Goal: Navigation & Orientation: Find specific page/section

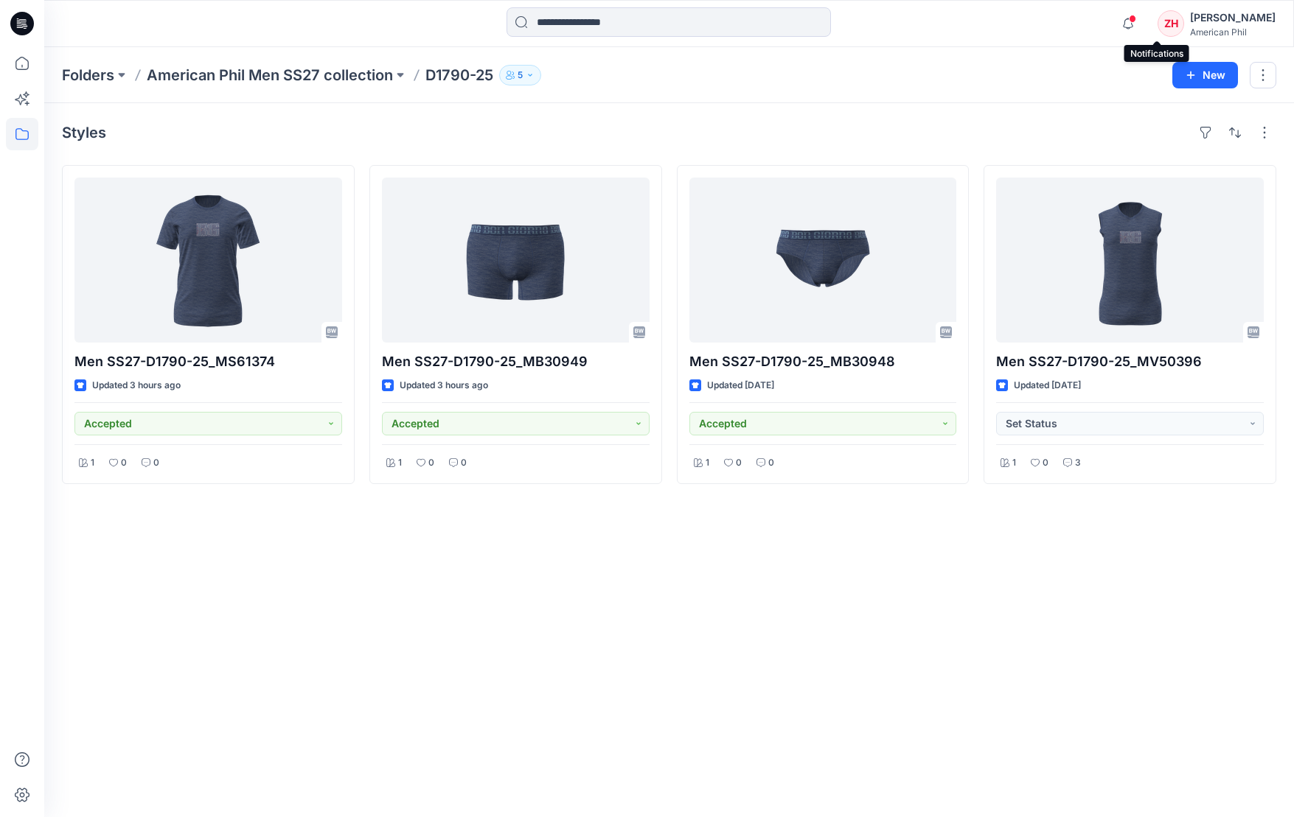
click at [1136, 19] on span at bounding box center [1132, 19] width 7 height 8
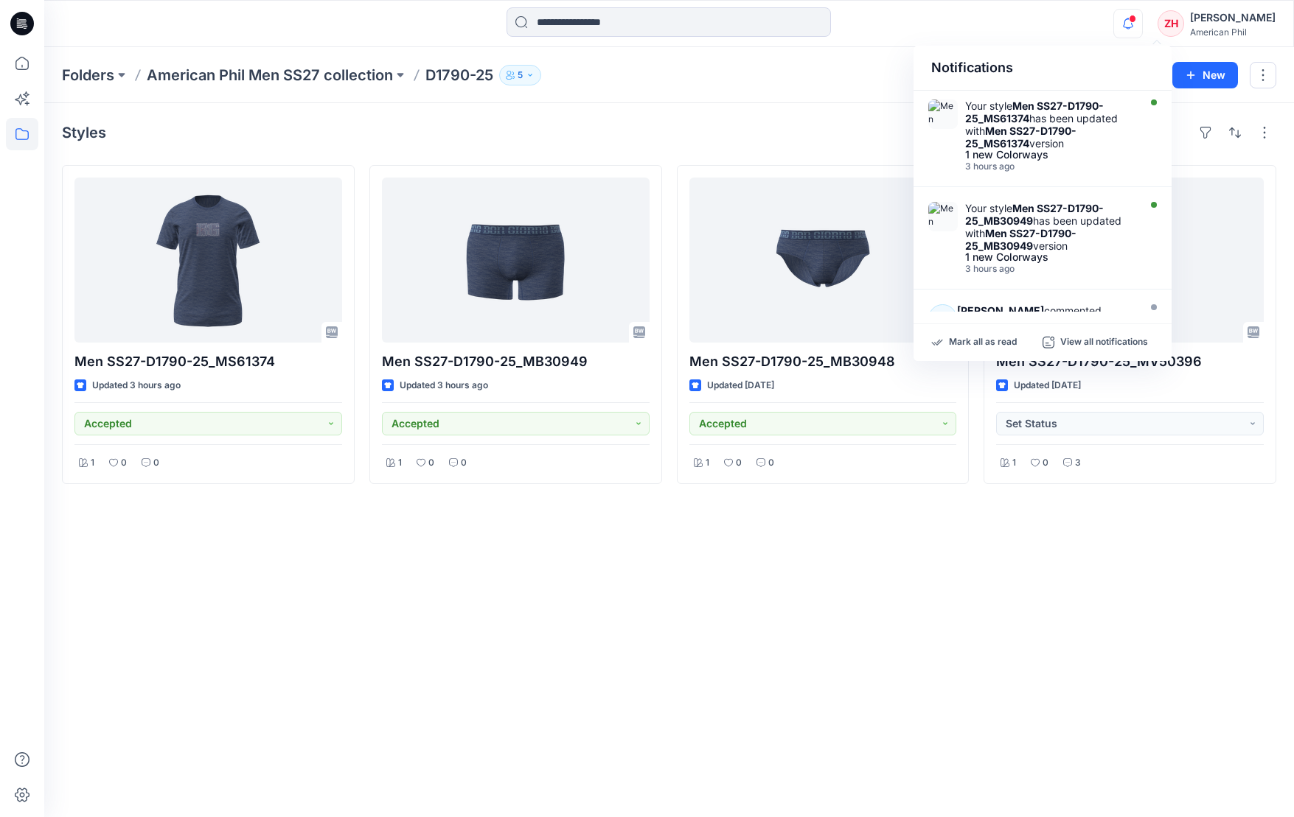
drag, startPoint x: 1089, startPoint y: 32, endPoint x: 1100, endPoint y: 32, distance: 10.3
click at [1089, 33] on div "Notifications Your style Men SS27-D1790-25_MS61374 has been updated with Men SS…" at bounding box center [668, 23] width 1249 height 32
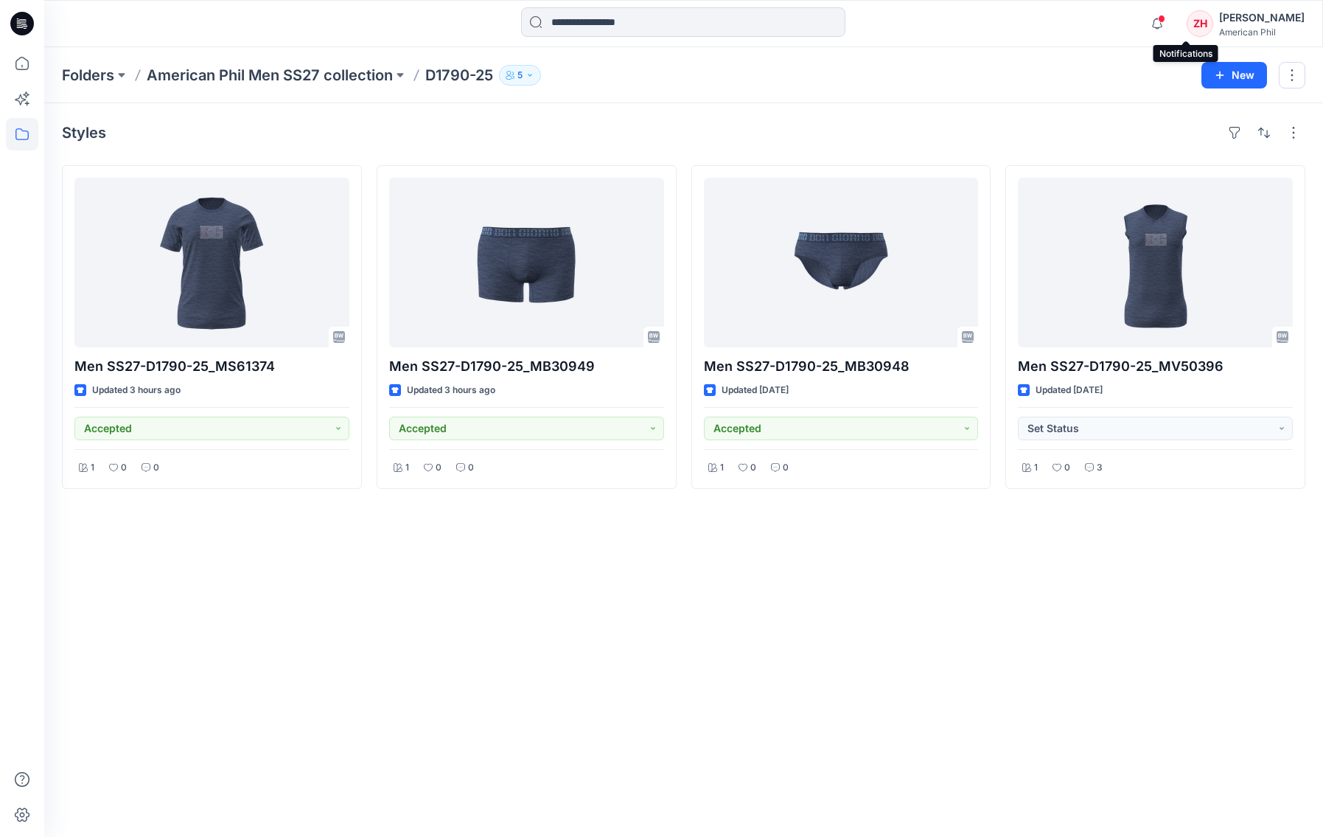
drag, startPoint x: 1186, startPoint y: 23, endPoint x: 1122, endPoint y: 45, distance: 67.8
click at [1171, 24] on icon "button" at bounding box center [1157, 23] width 28 height 29
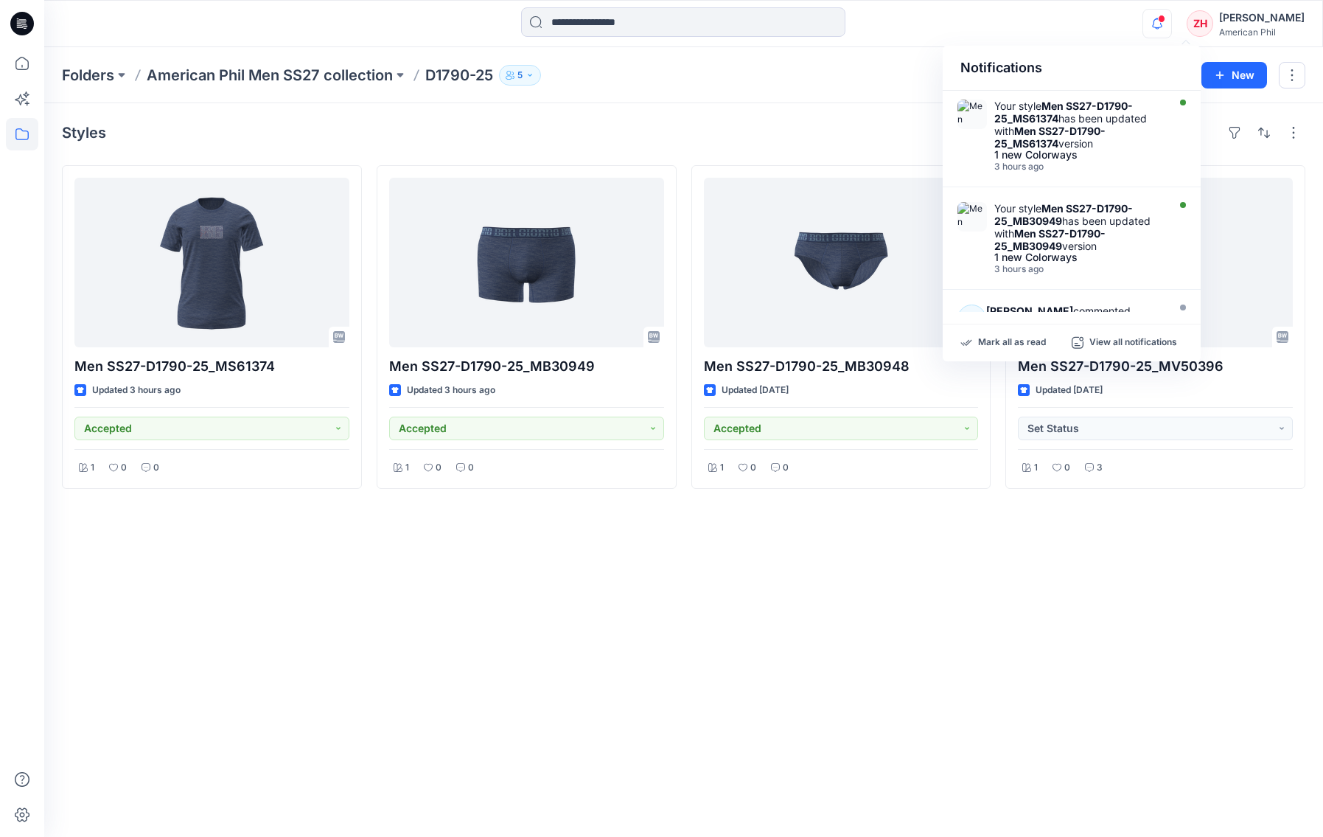
click at [1081, 29] on div "Notifications Your style Men SS27-D1790-25_MS61374 has been updated with Men SS…" at bounding box center [683, 23] width 1278 height 32
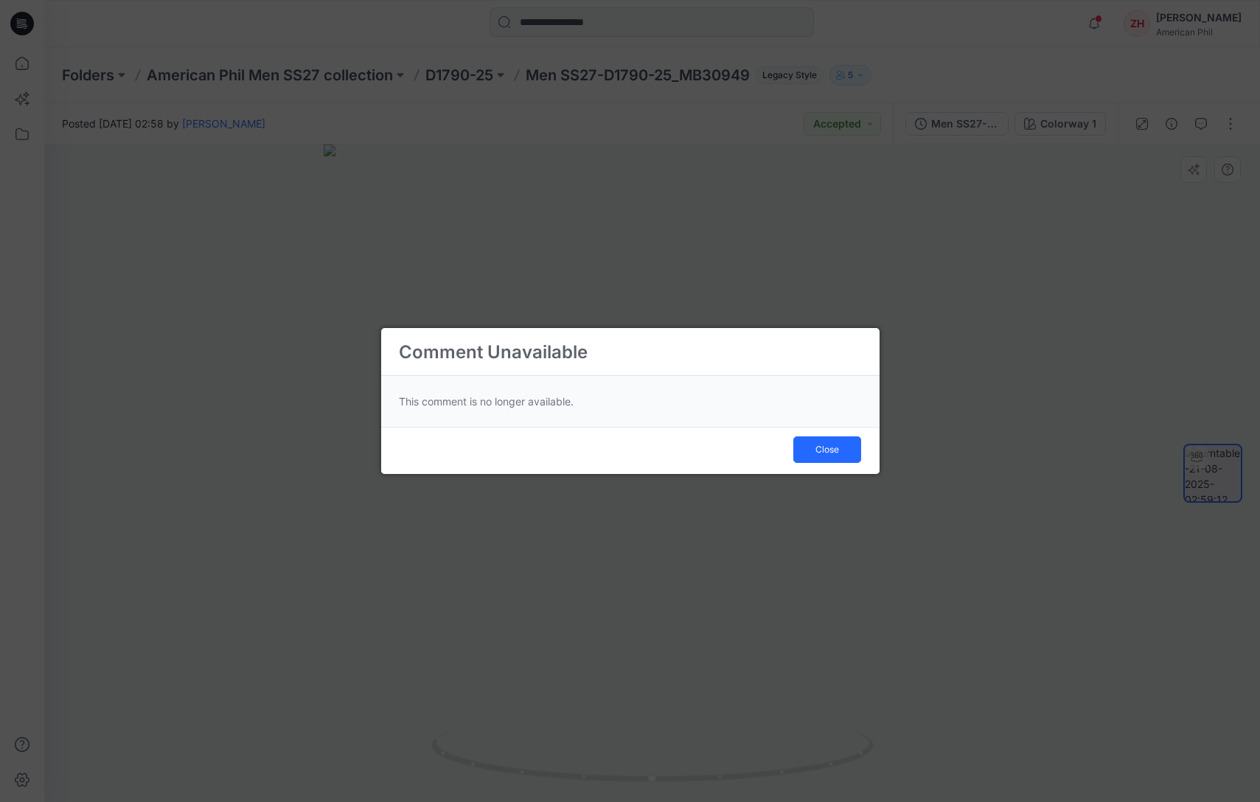
click at [845, 451] on button "Close" at bounding box center [827, 449] width 68 height 27
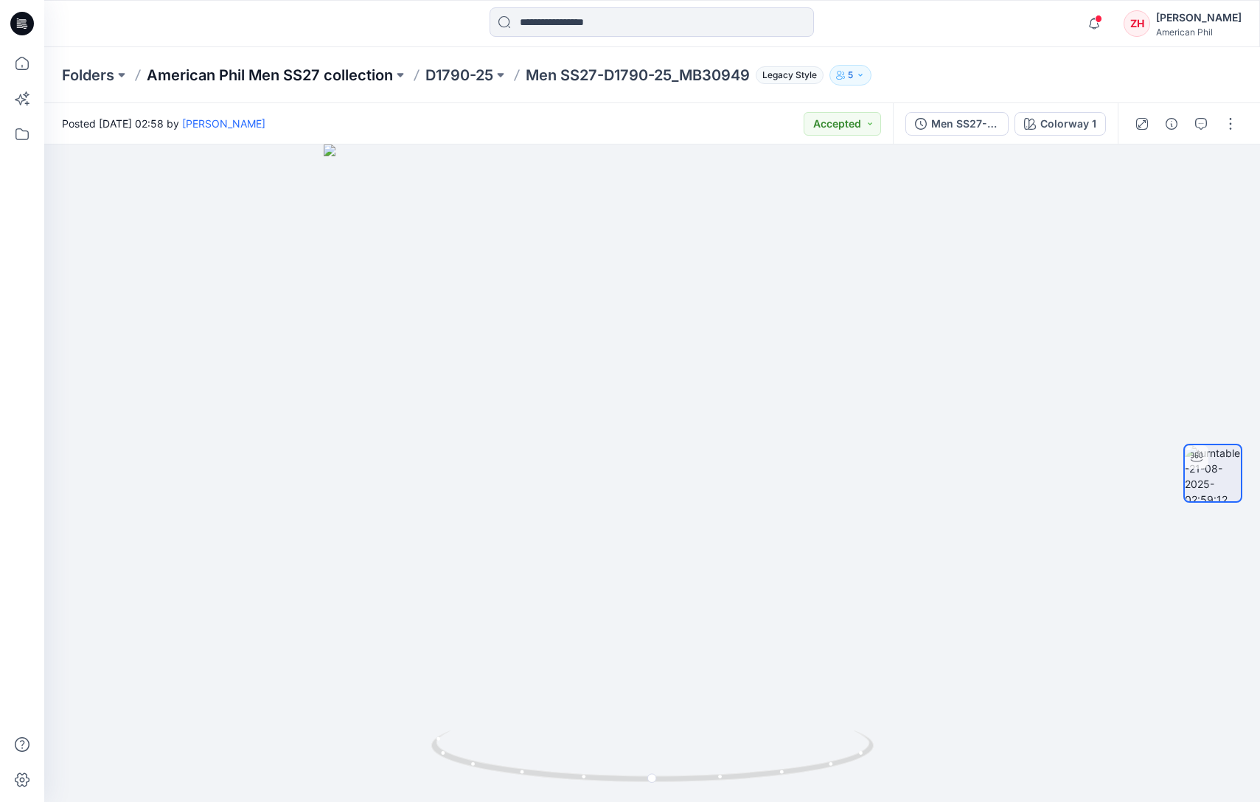
click at [297, 65] on p "American Phil Men SS27 collection" at bounding box center [270, 75] width 246 height 21
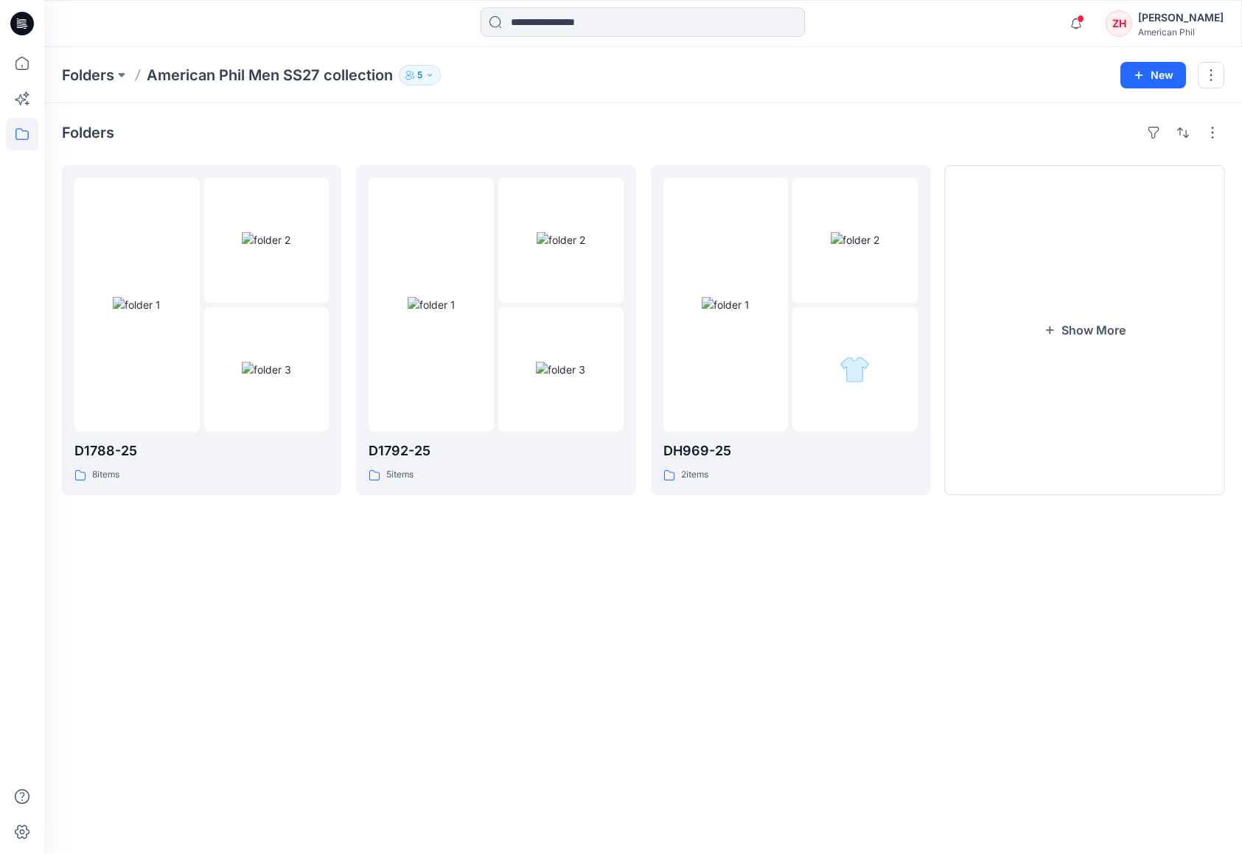
click at [104, 75] on p "Folders" at bounding box center [88, 75] width 52 height 21
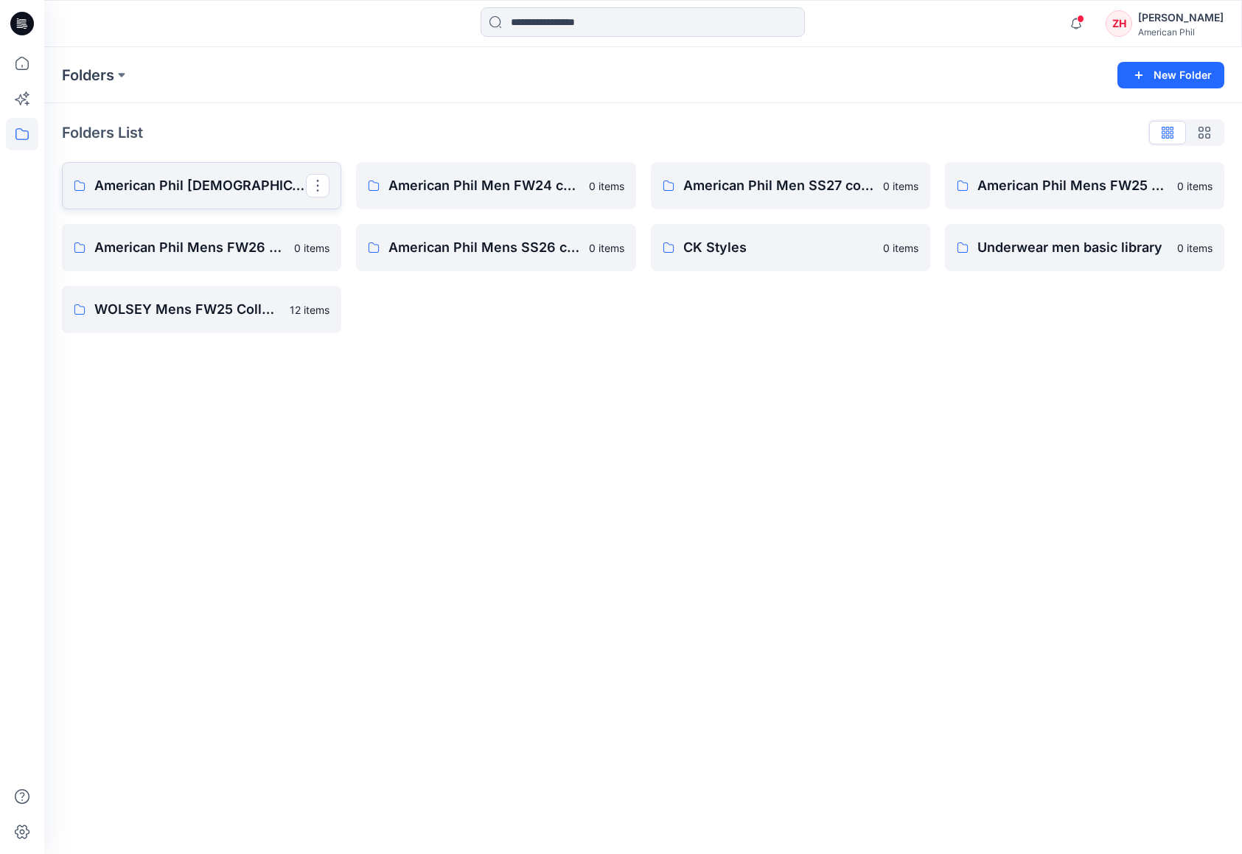
click at [199, 197] on link "American Phil [DEMOGRAPHIC_DATA] SS25 collection" at bounding box center [201, 185] width 279 height 47
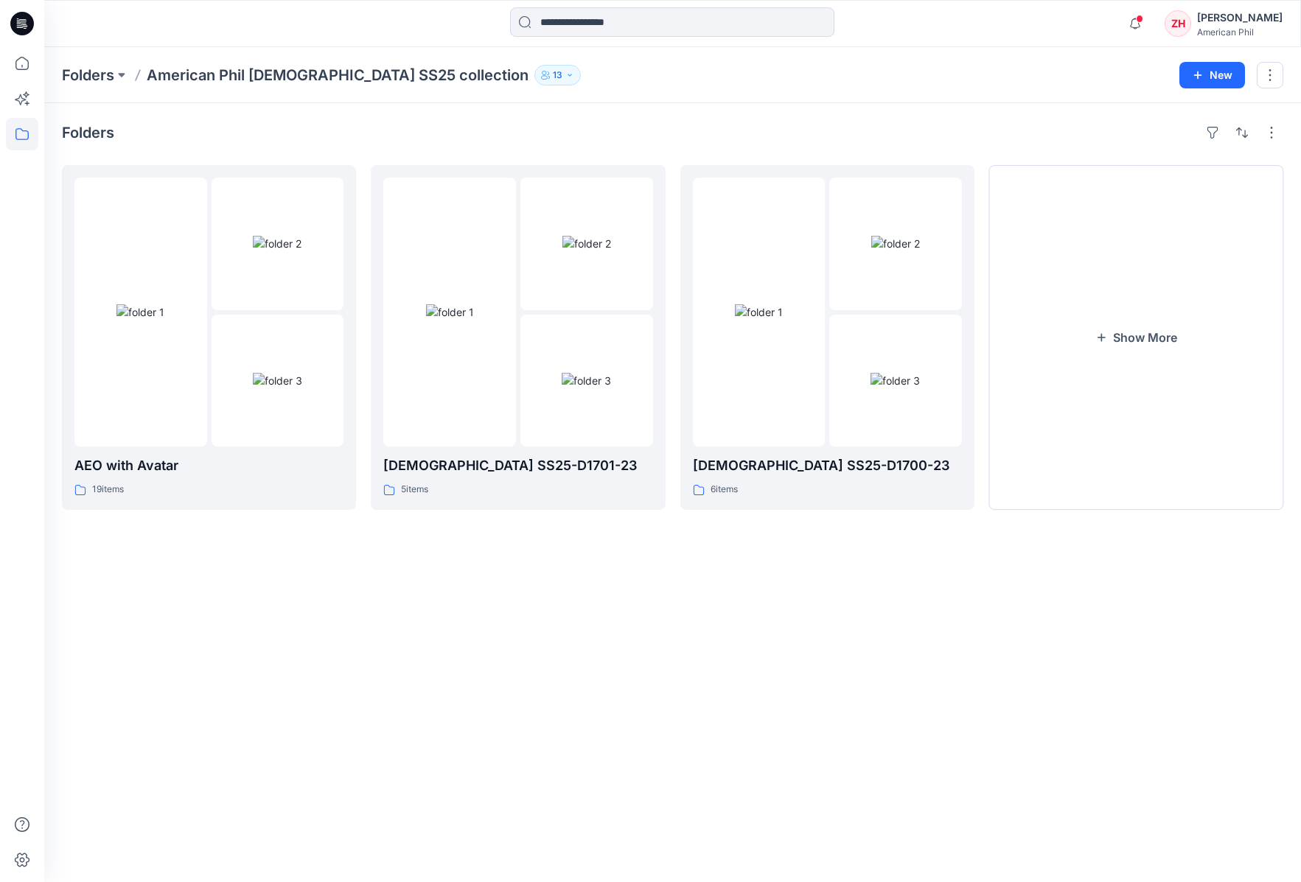
click at [200, 78] on p "American Phil [DEMOGRAPHIC_DATA] SS25 collection" at bounding box center [338, 75] width 382 height 21
click at [93, 75] on p "Folders" at bounding box center [88, 75] width 52 height 21
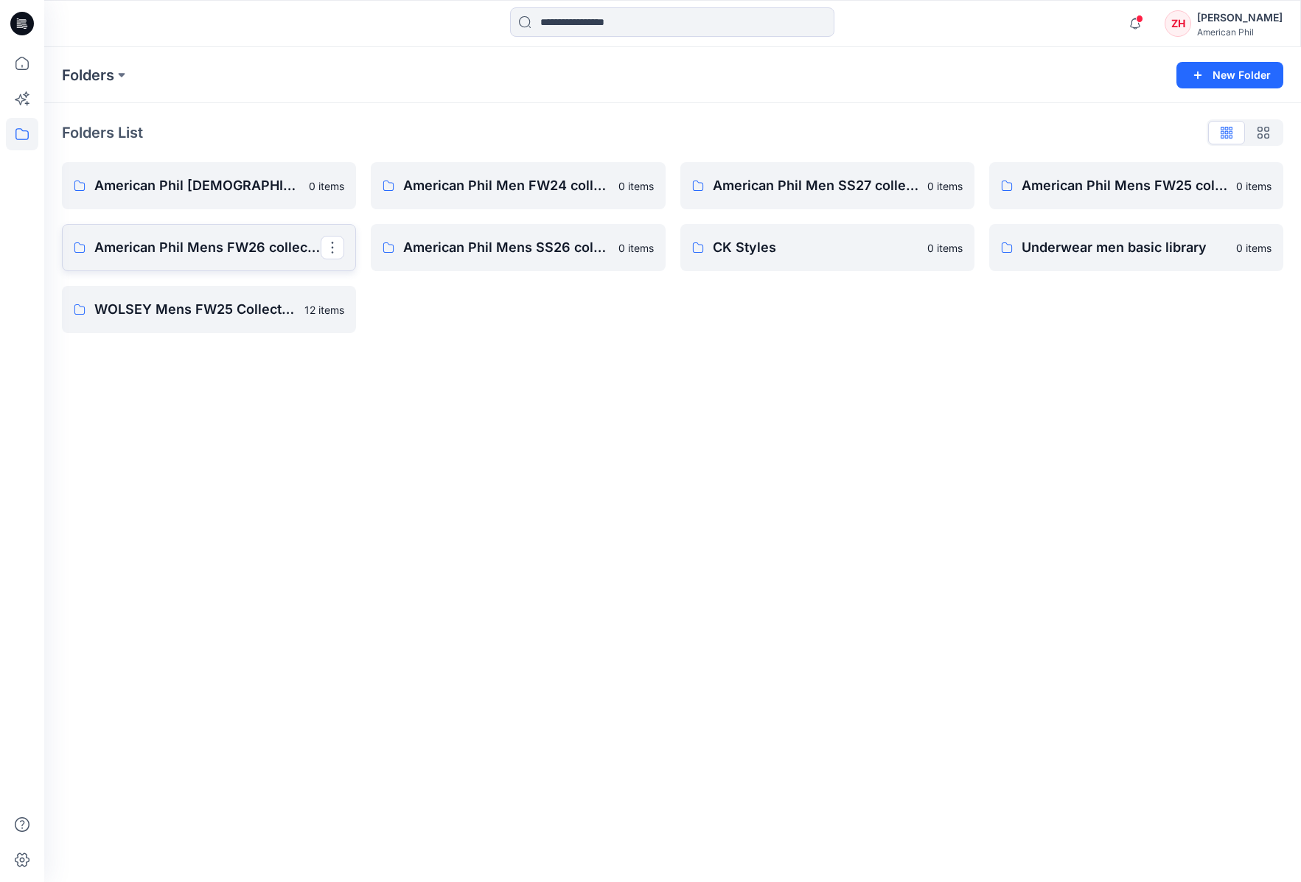
click at [223, 244] on p "American Phil Mens FW26 collection" at bounding box center [207, 247] width 226 height 21
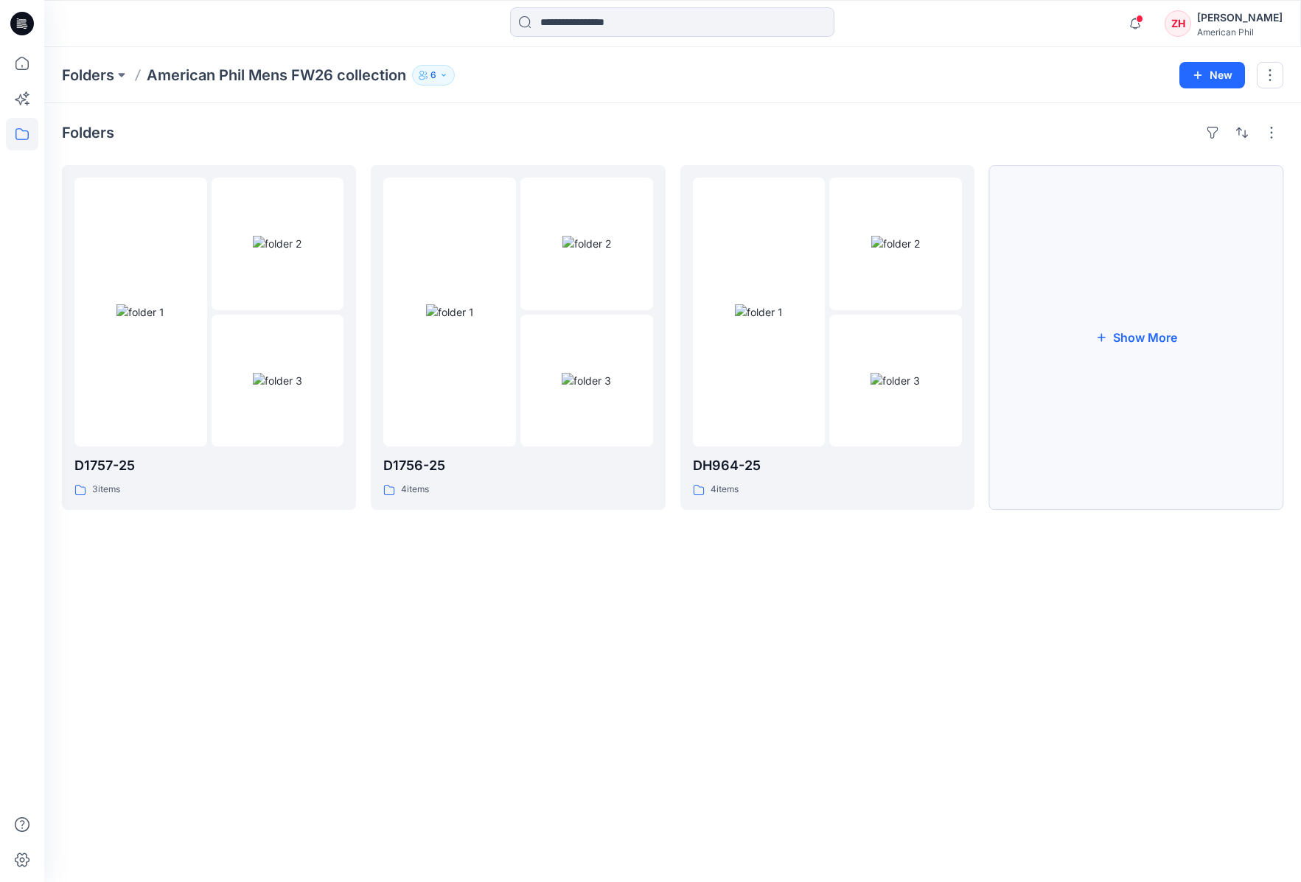
click at [1123, 337] on button "Show More" at bounding box center [1136, 337] width 294 height 345
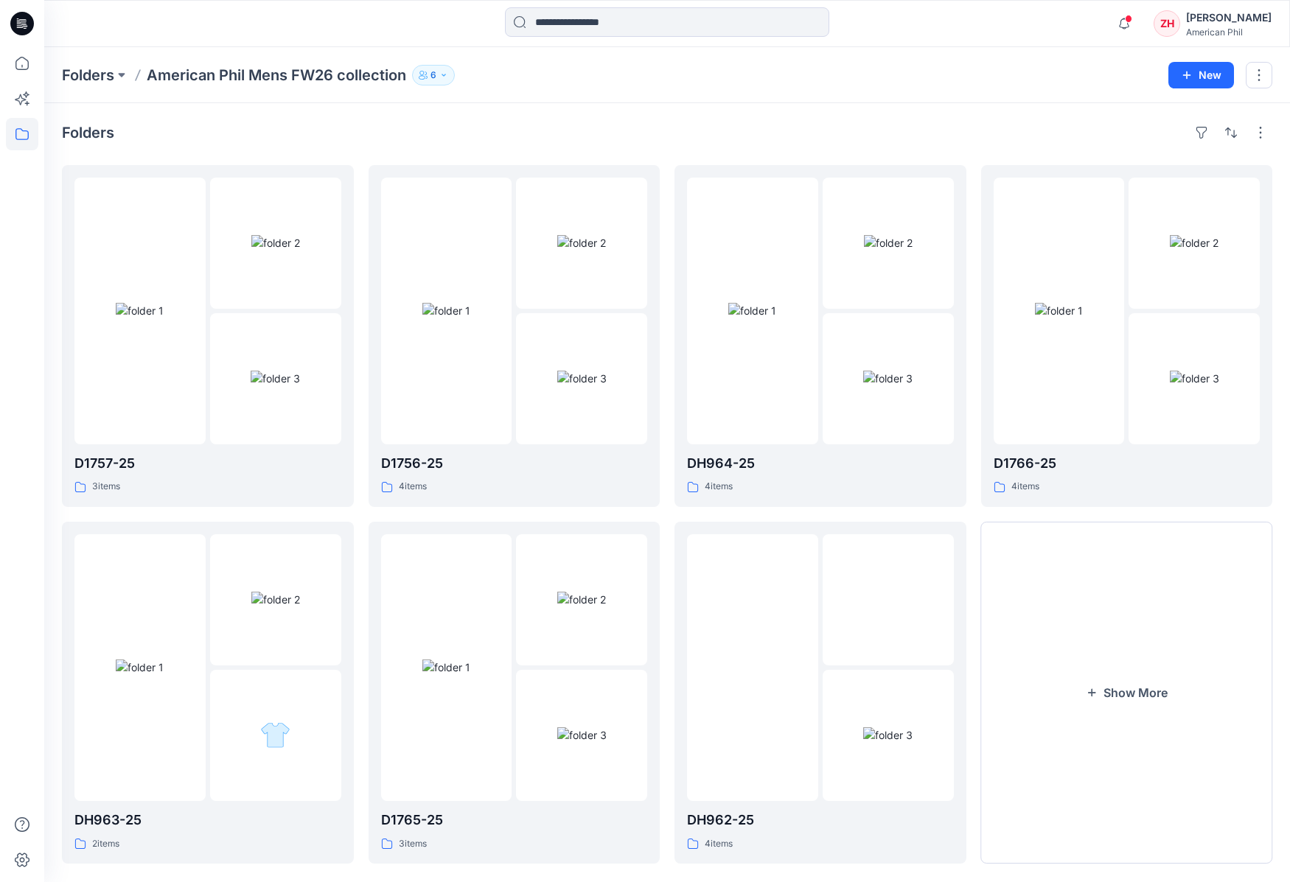
scroll to position [22, 0]
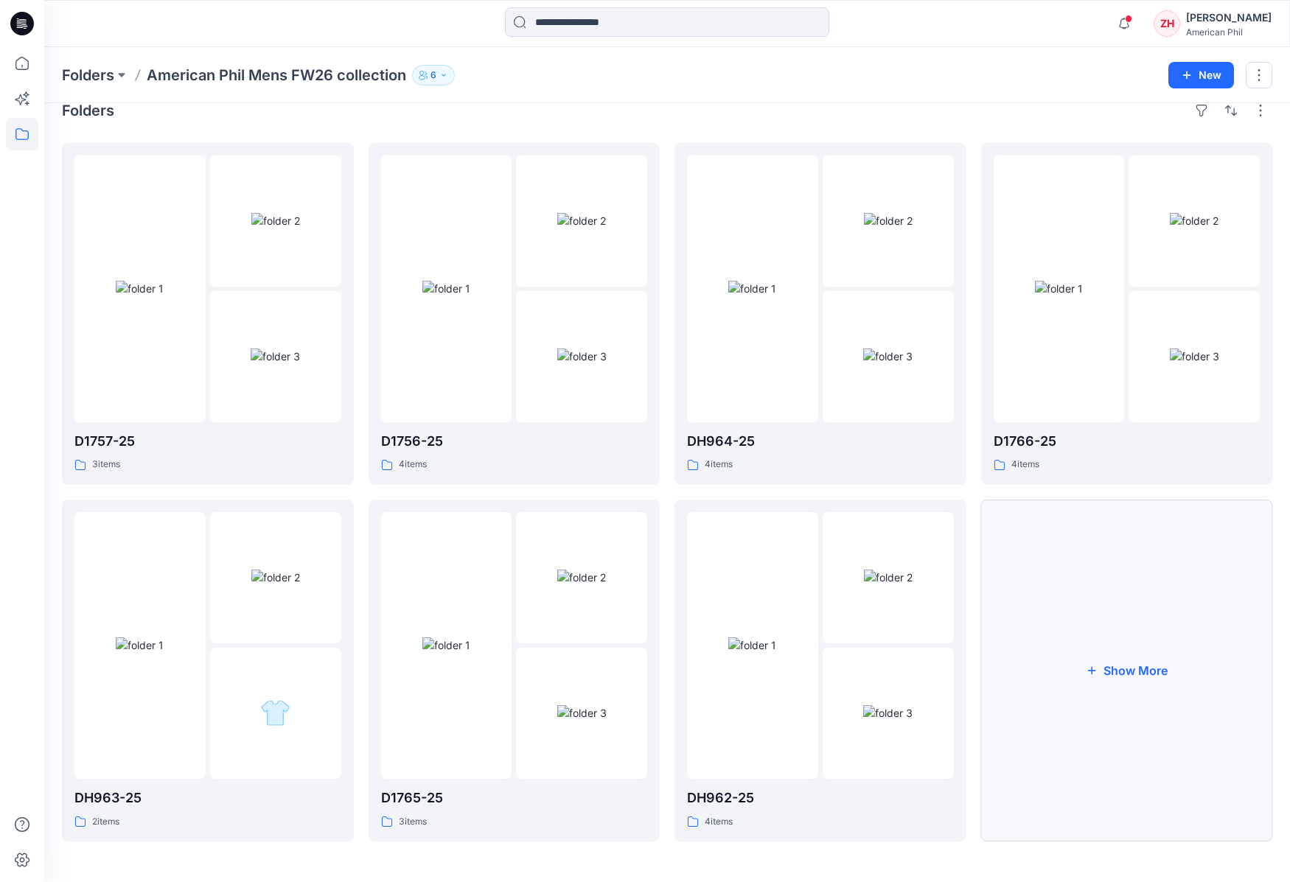
click at [1151, 637] on button "Show More" at bounding box center [1127, 671] width 292 height 342
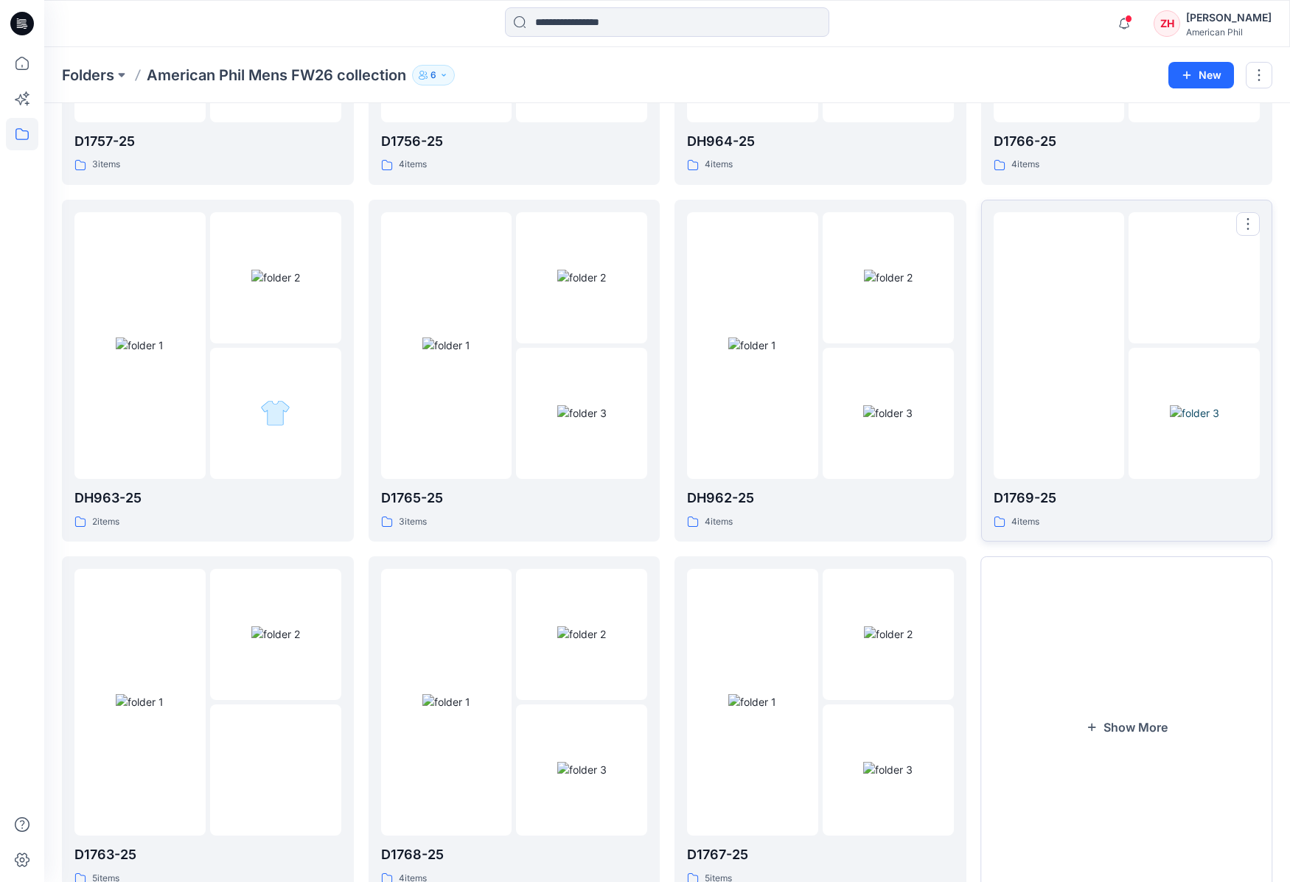
scroll to position [377, 0]
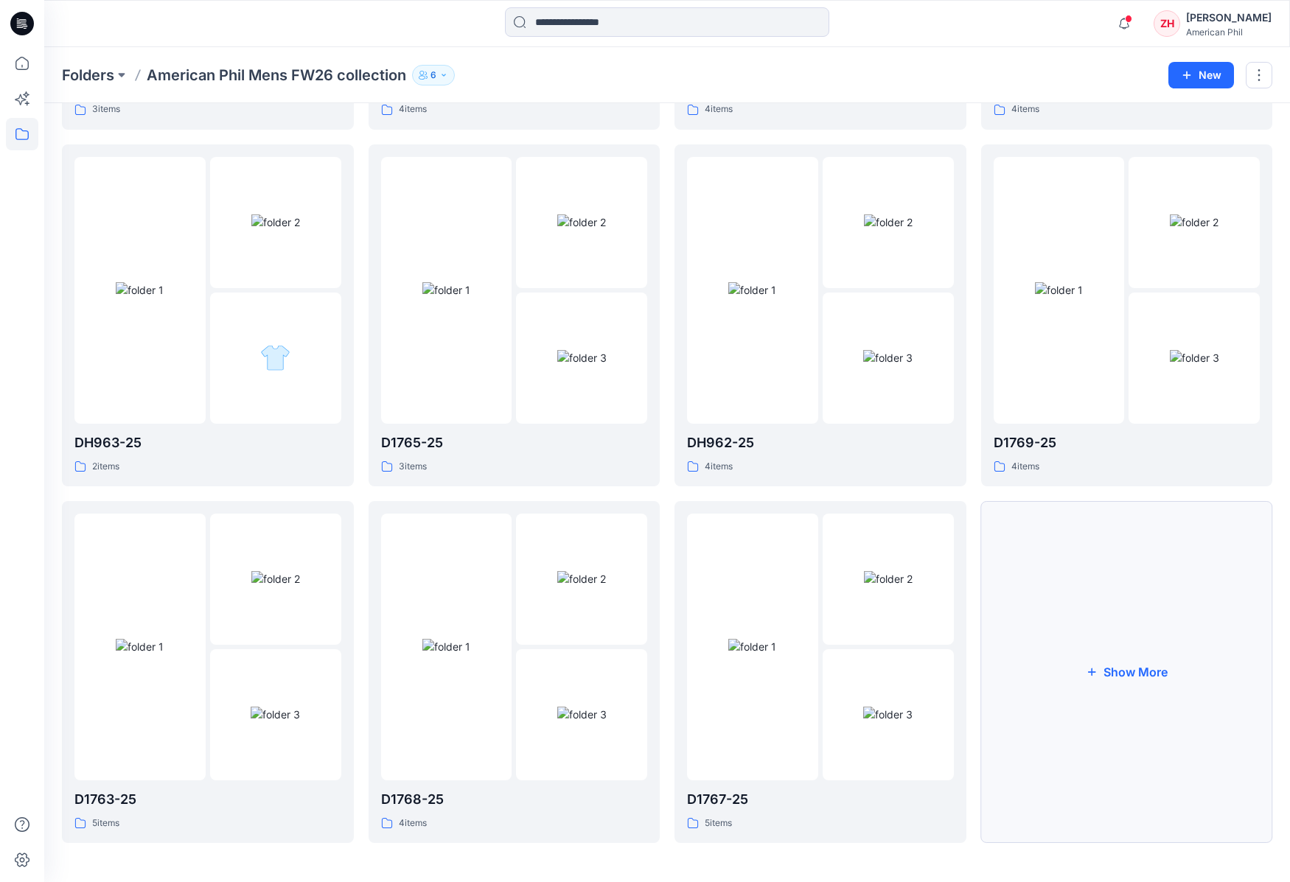
click at [1103, 655] on button "Show More" at bounding box center [1127, 672] width 292 height 342
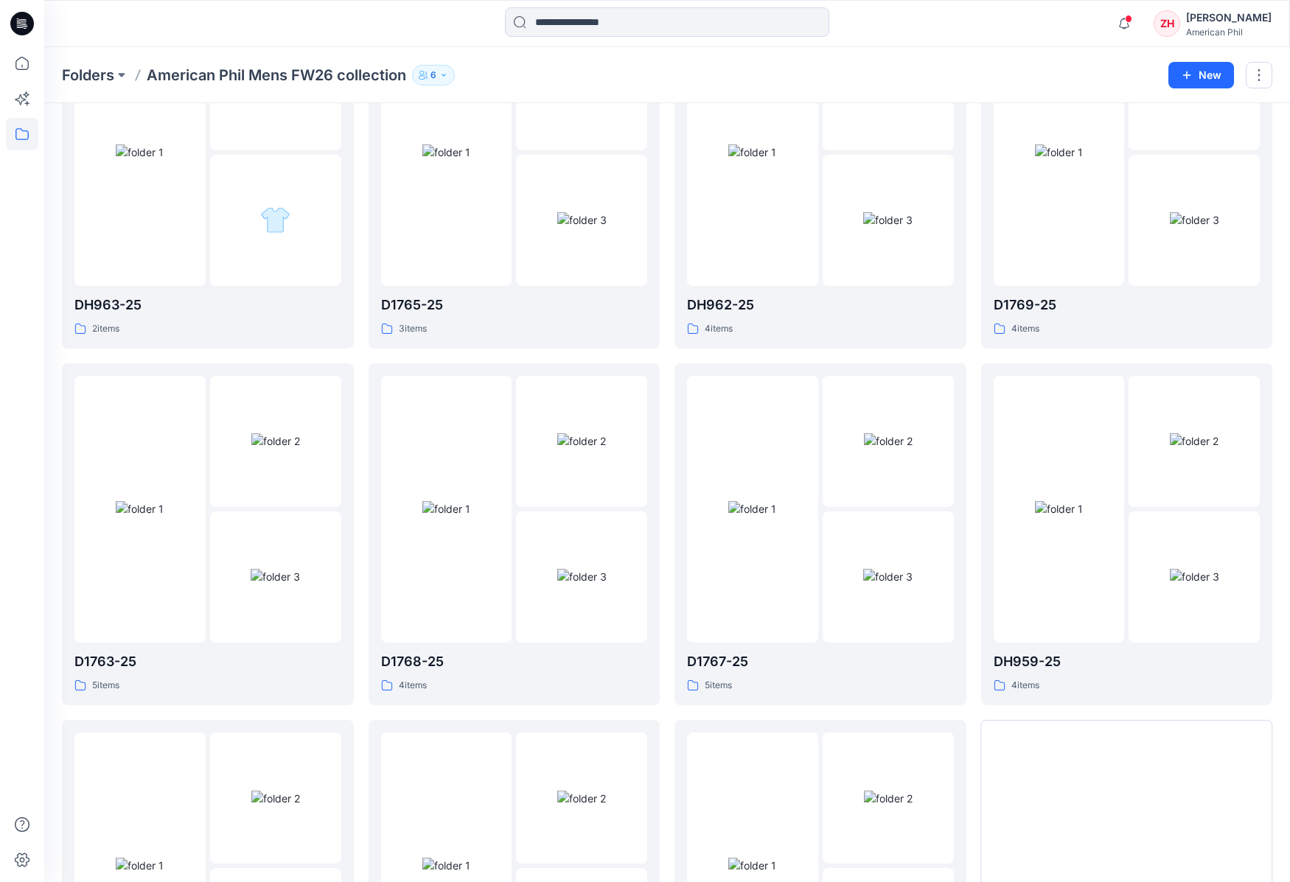
scroll to position [733, 0]
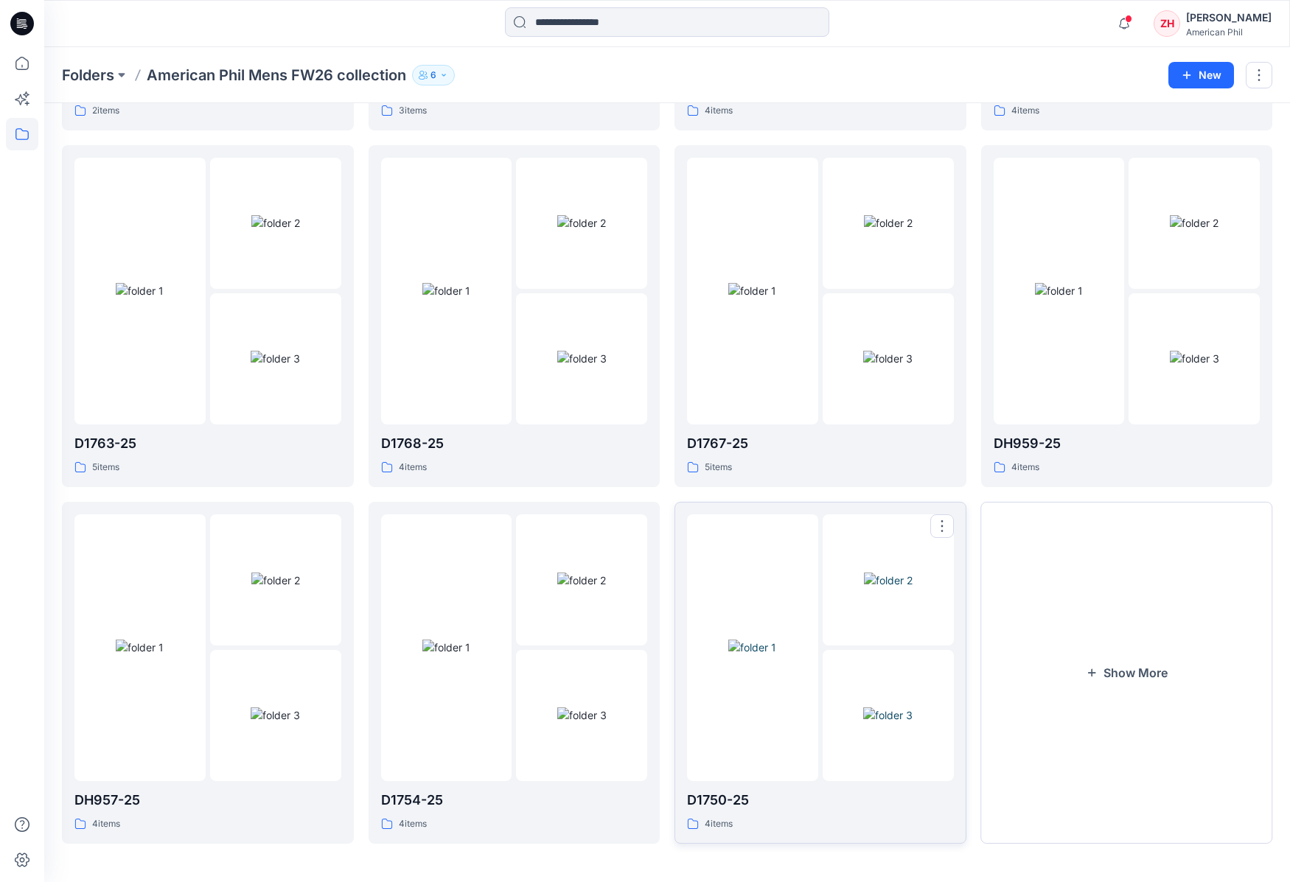
click at [909, 588] on img at bounding box center [888, 580] width 49 height 15
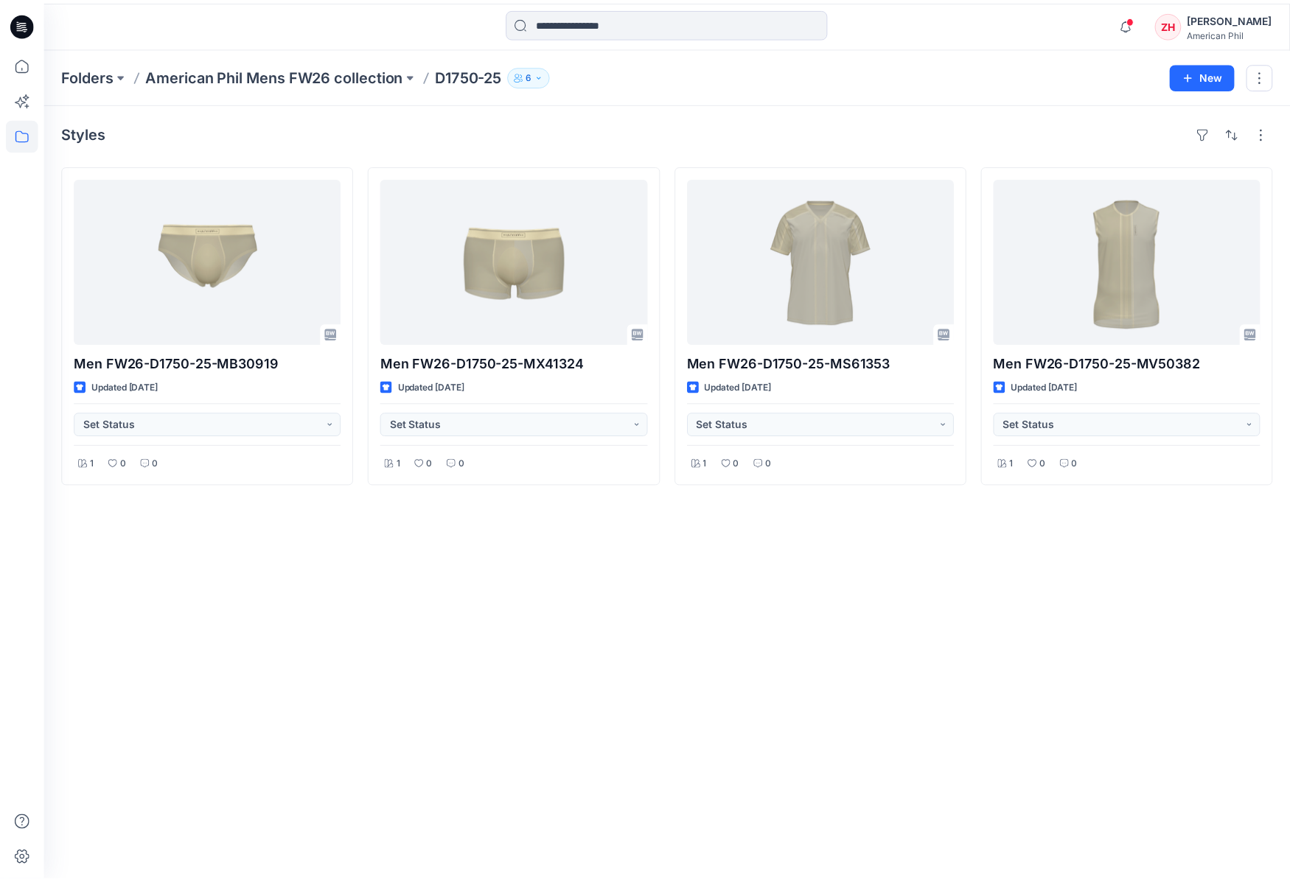
scroll to position [733, 0]
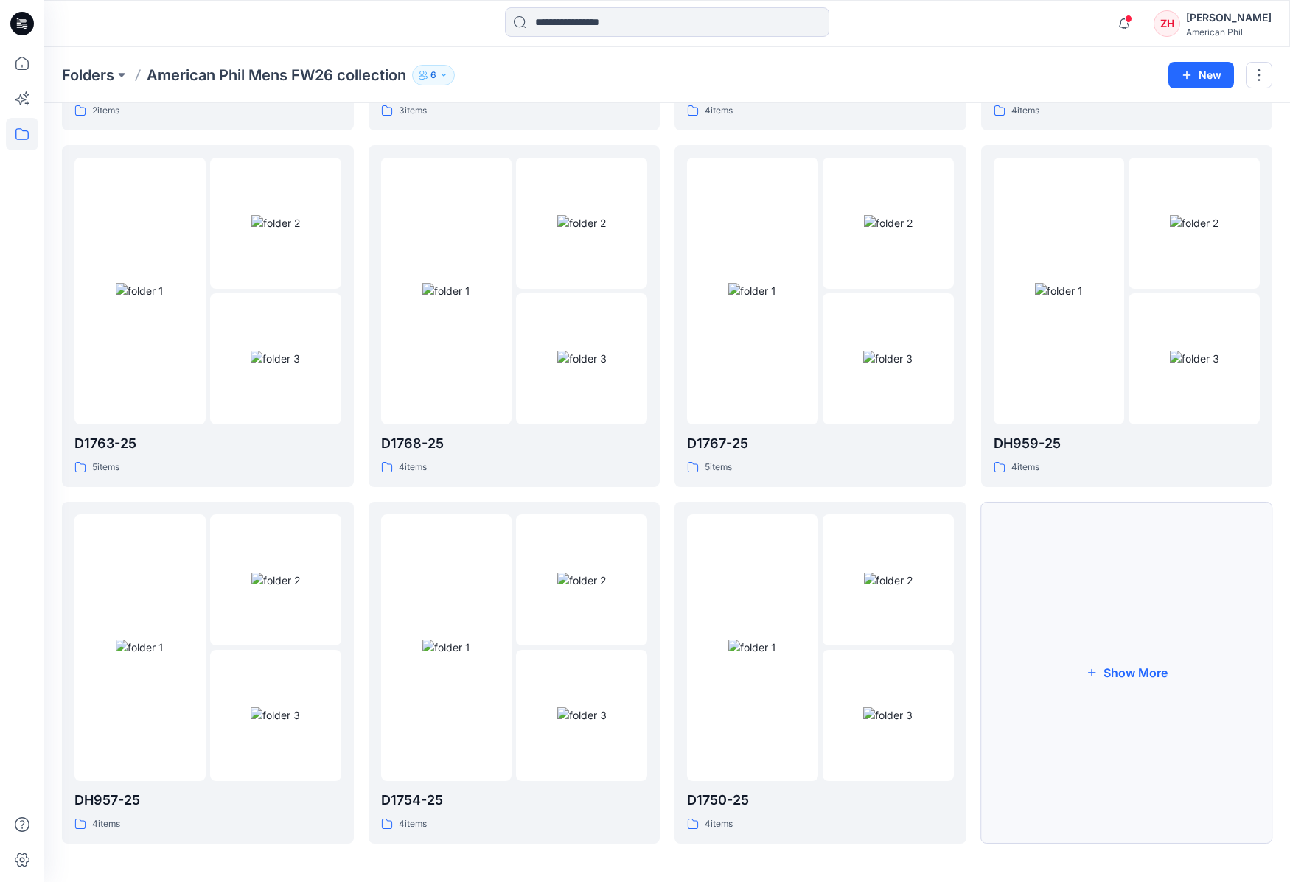
click at [1149, 615] on button "Show More" at bounding box center [1127, 673] width 292 height 342
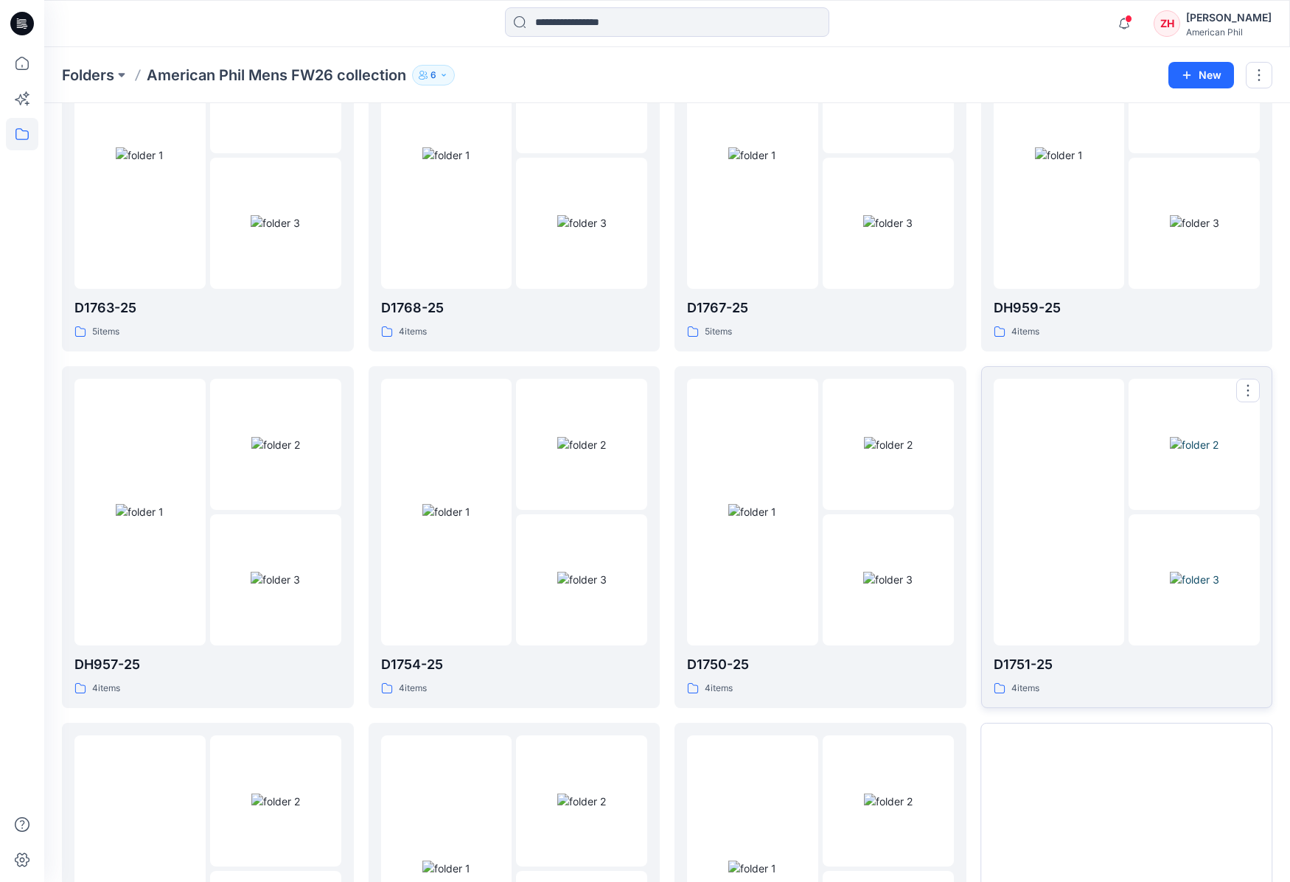
scroll to position [1089, 0]
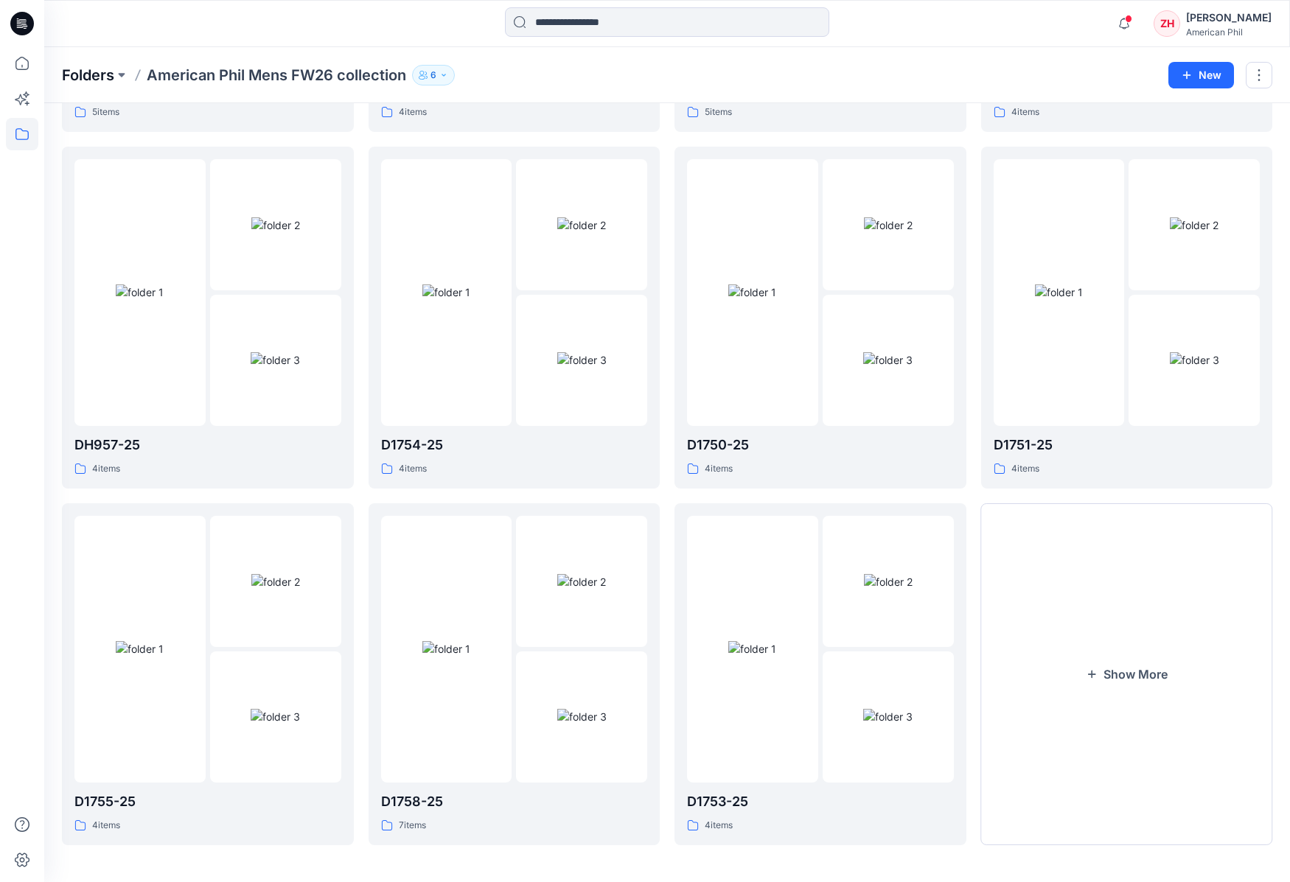
click at [77, 76] on p "Folders" at bounding box center [88, 75] width 52 height 21
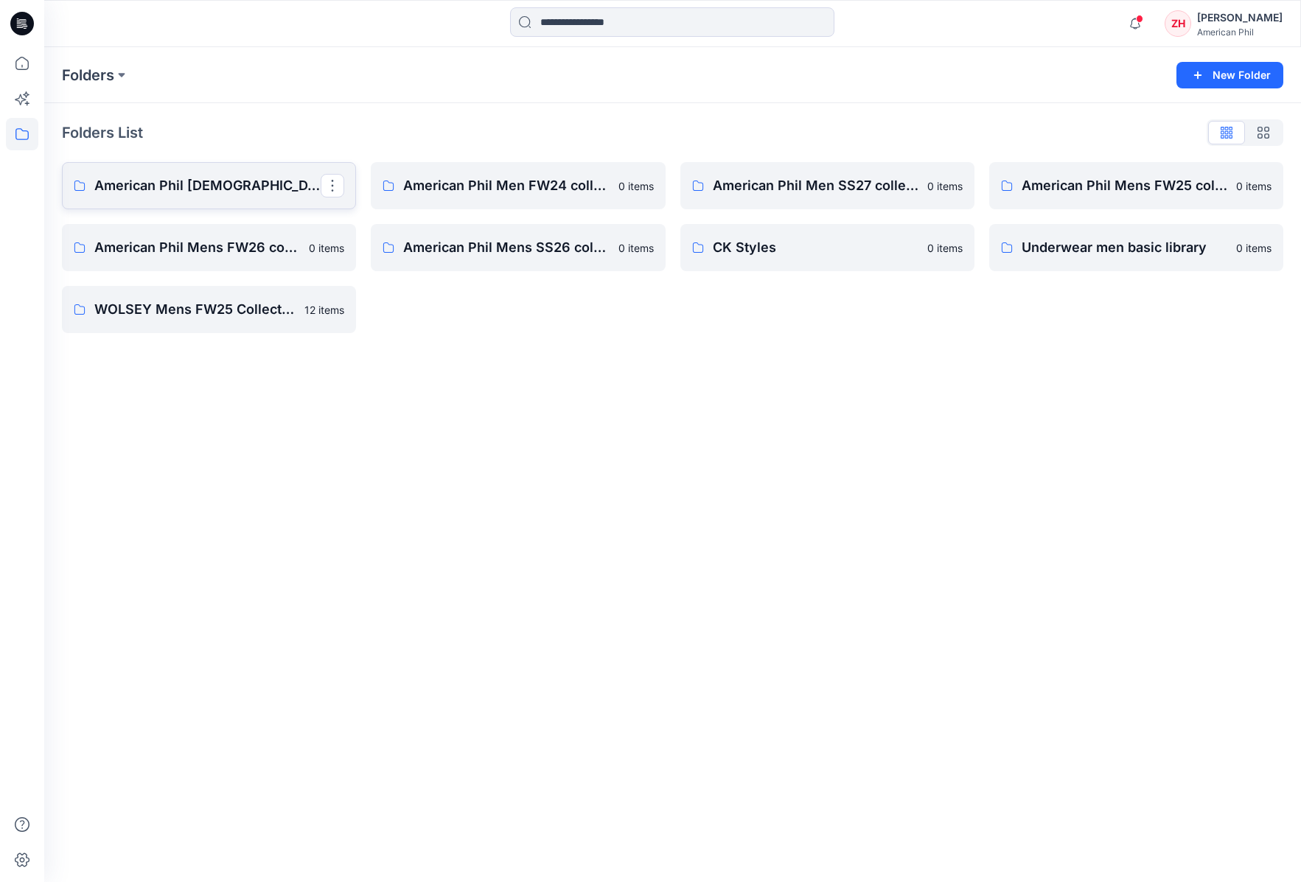
click at [263, 185] on p "American Phil [DEMOGRAPHIC_DATA] SS25 collection" at bounding box center [207, 185] width 226 height 21
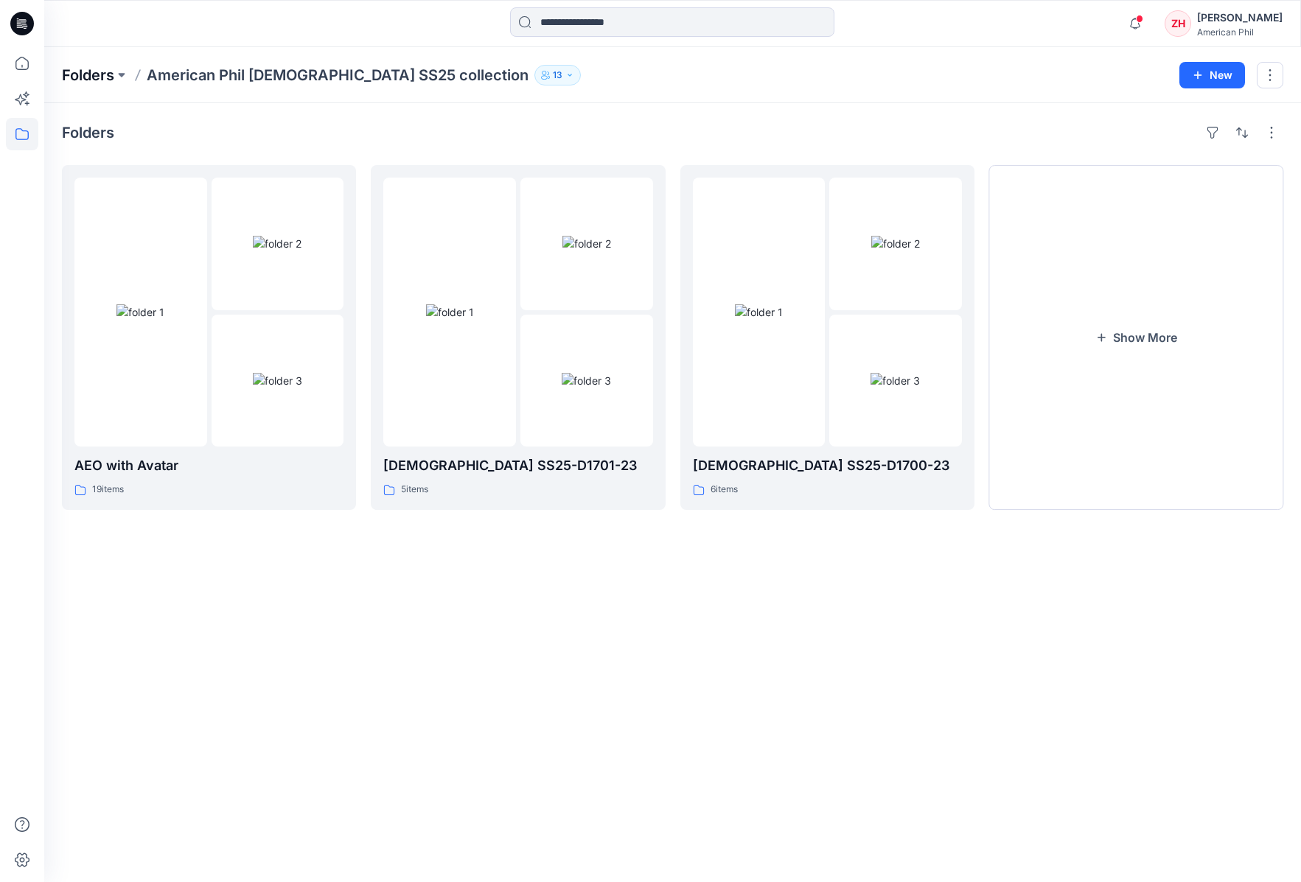
click at [100, 77] on p "Folders" at bounding box center [88, 75] width 52 height 21
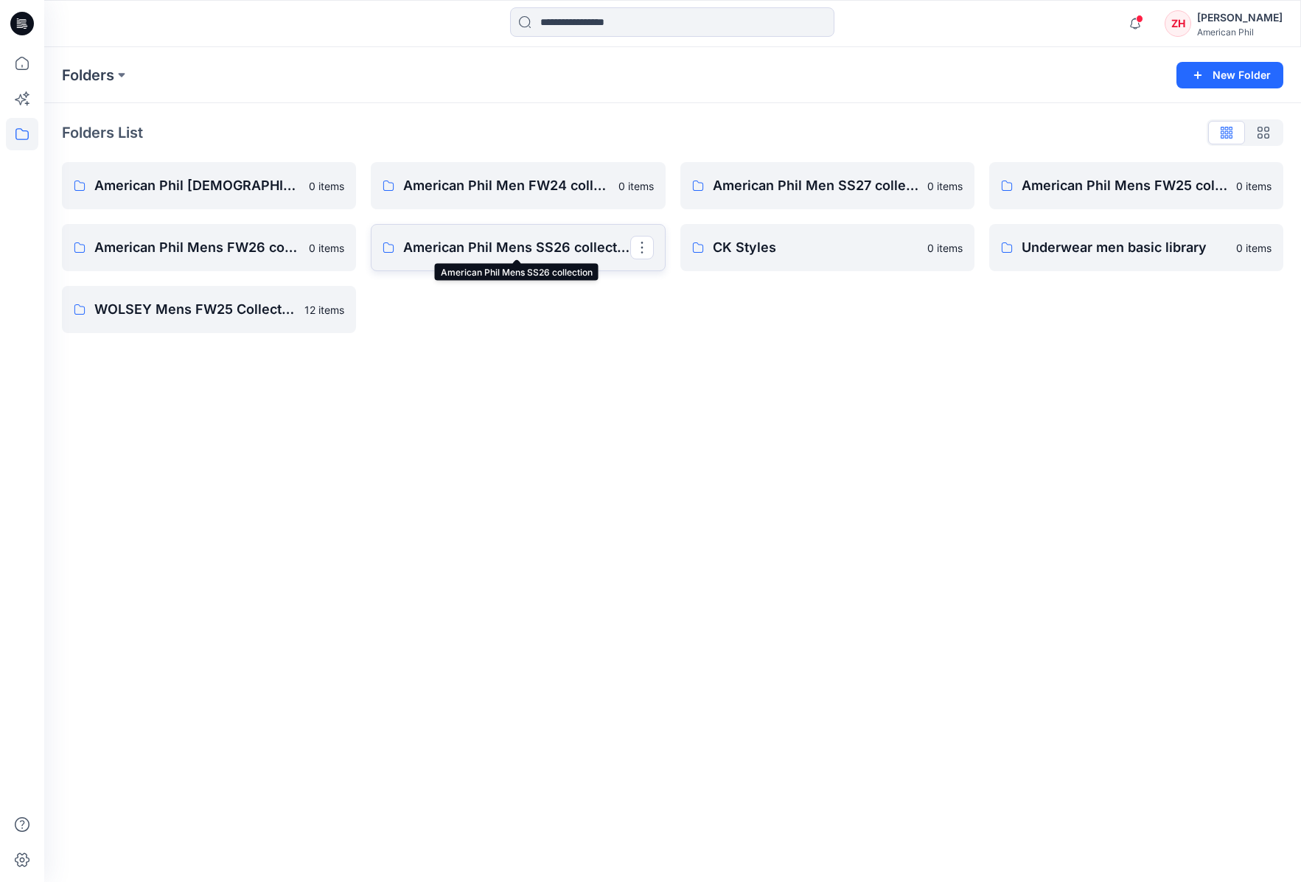
click at [512, 244] on p "American Phil Mens SS26 collection" at bounding box center [516, 247] width 226 height 21
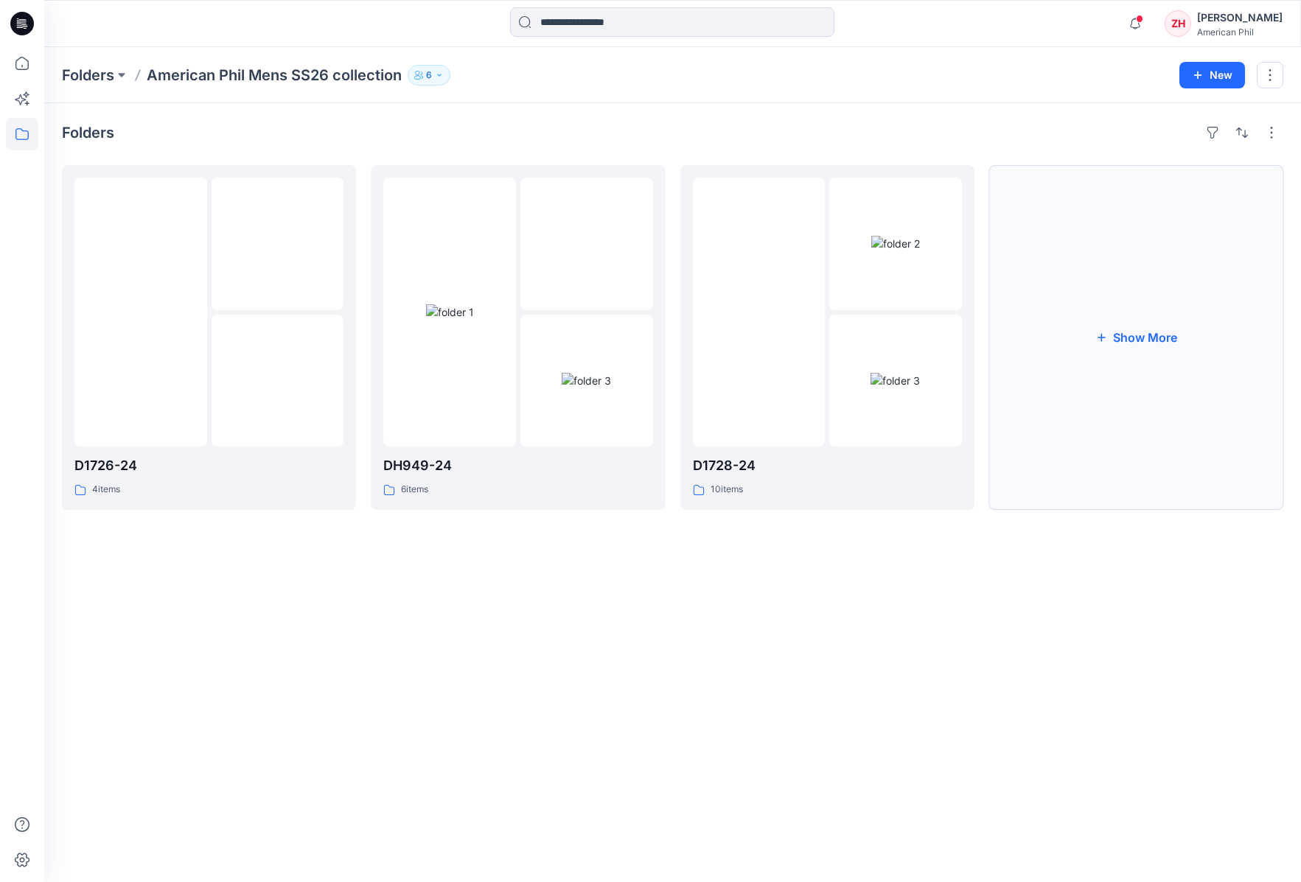
click at [1140, 332] on button "Show More" at bounding box center [1136, 337] width 294 height 345
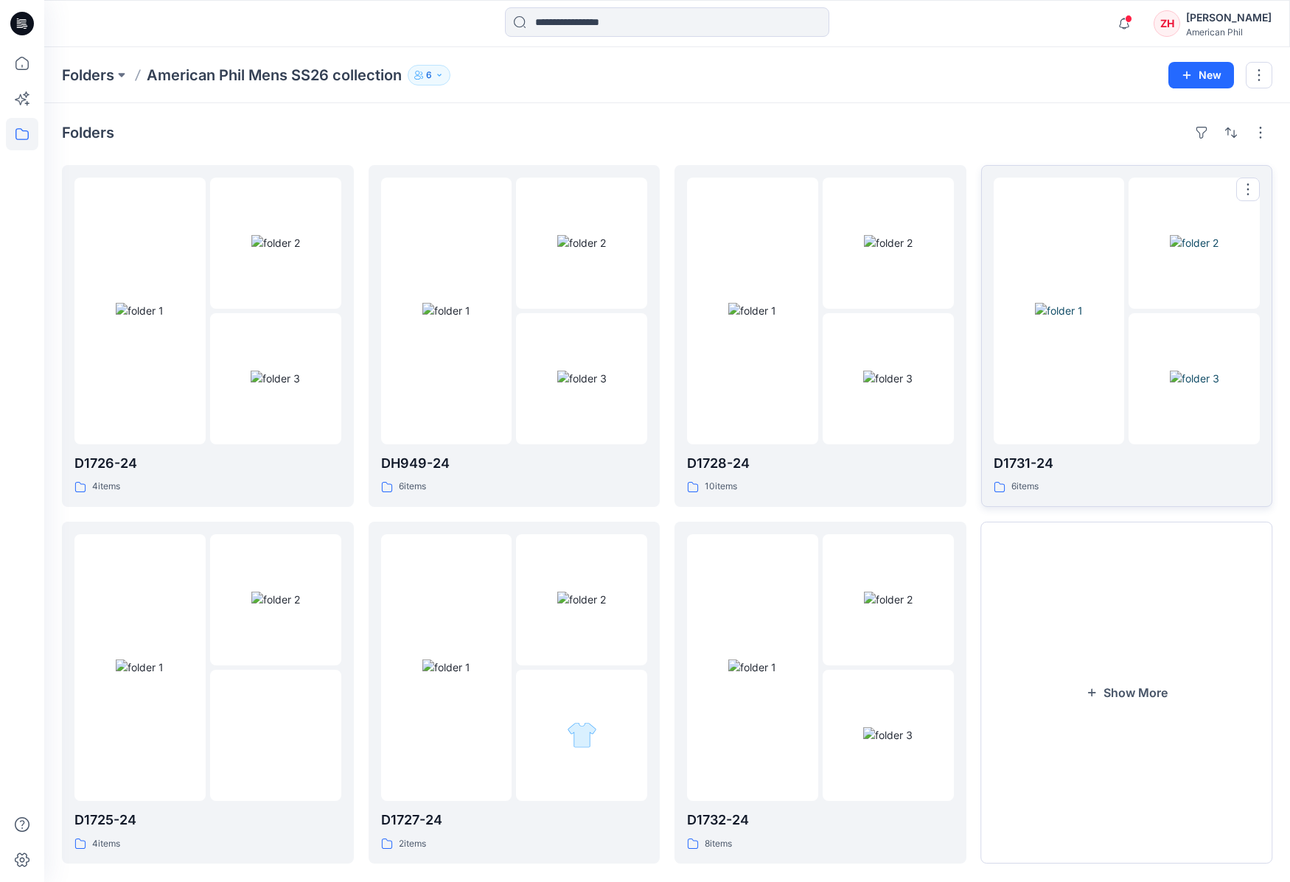
scroll to position [22, 0]
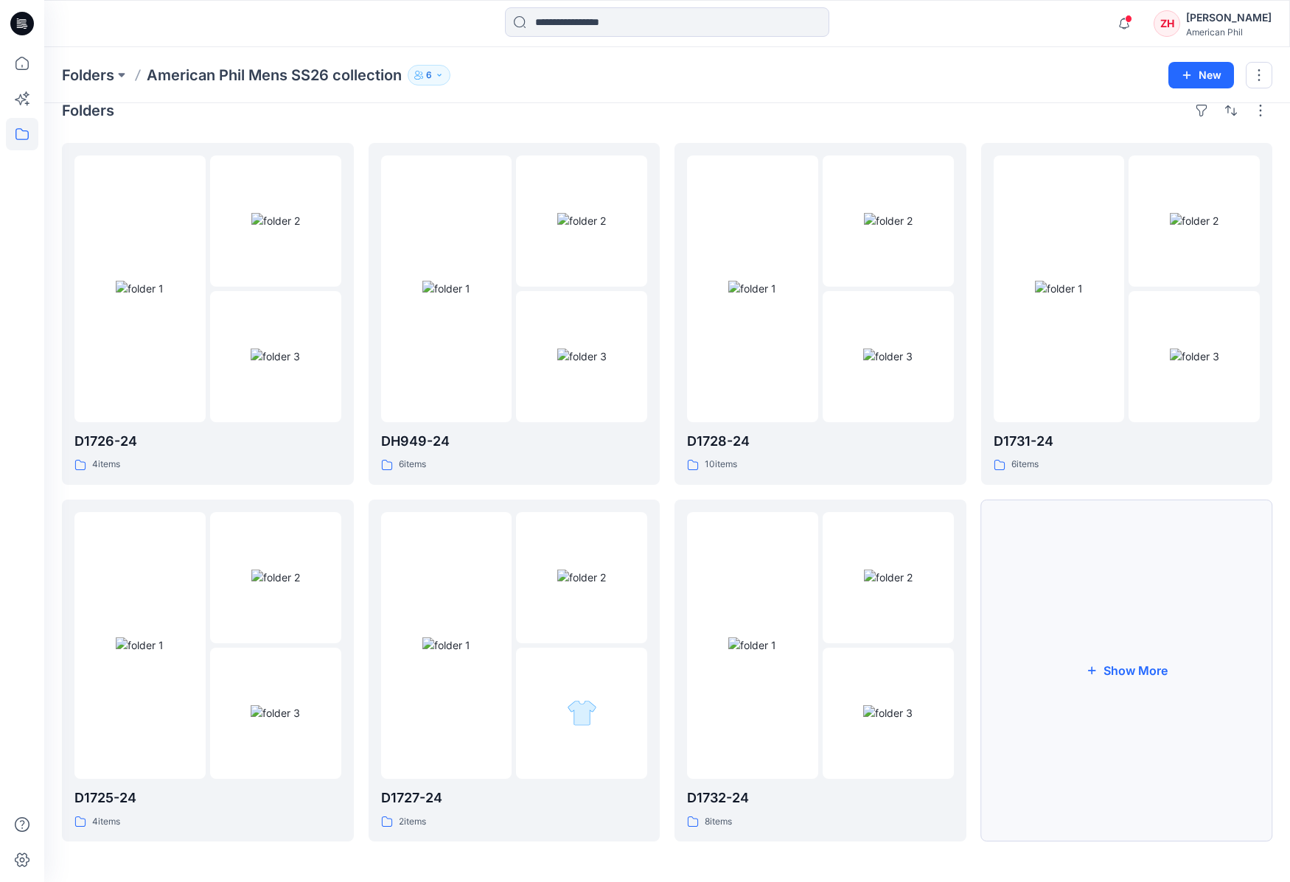
click at [1148, 689] on button "Show More" at bounding box center [1127, 671] width 292 height 342
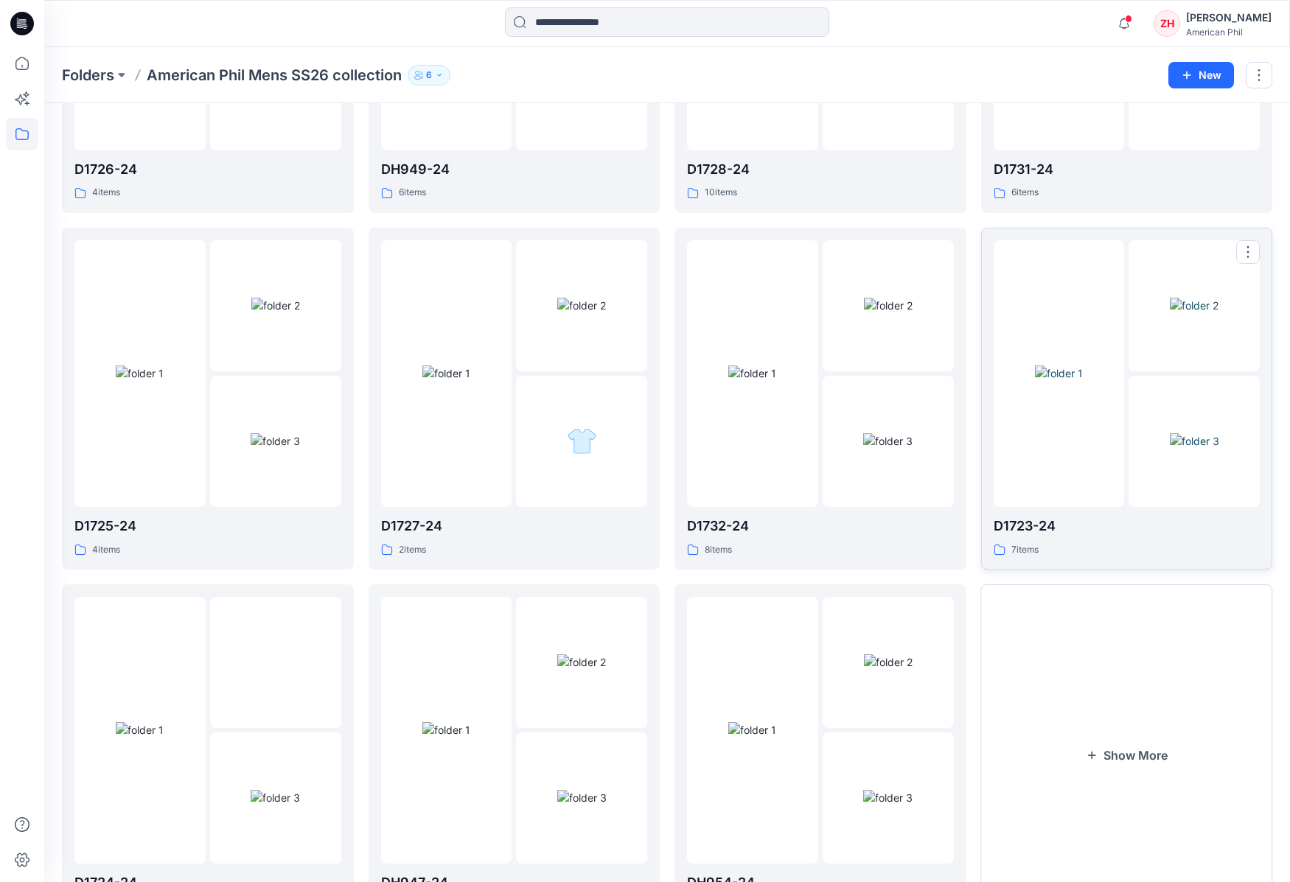
scroll to position [377, 0]
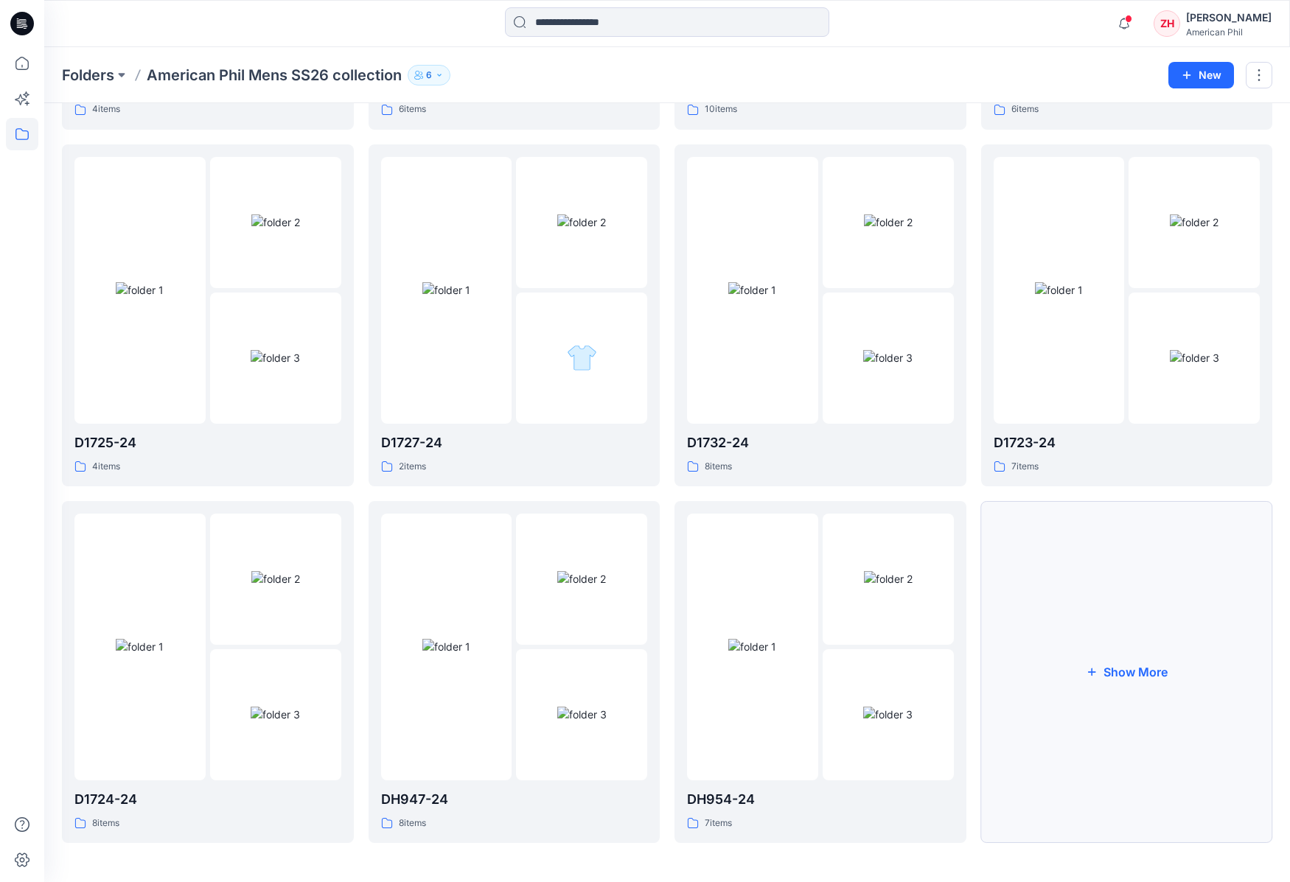
click at [1129, 616] on button "Show More" at bounding box center [1127, 672] width 292 height 342
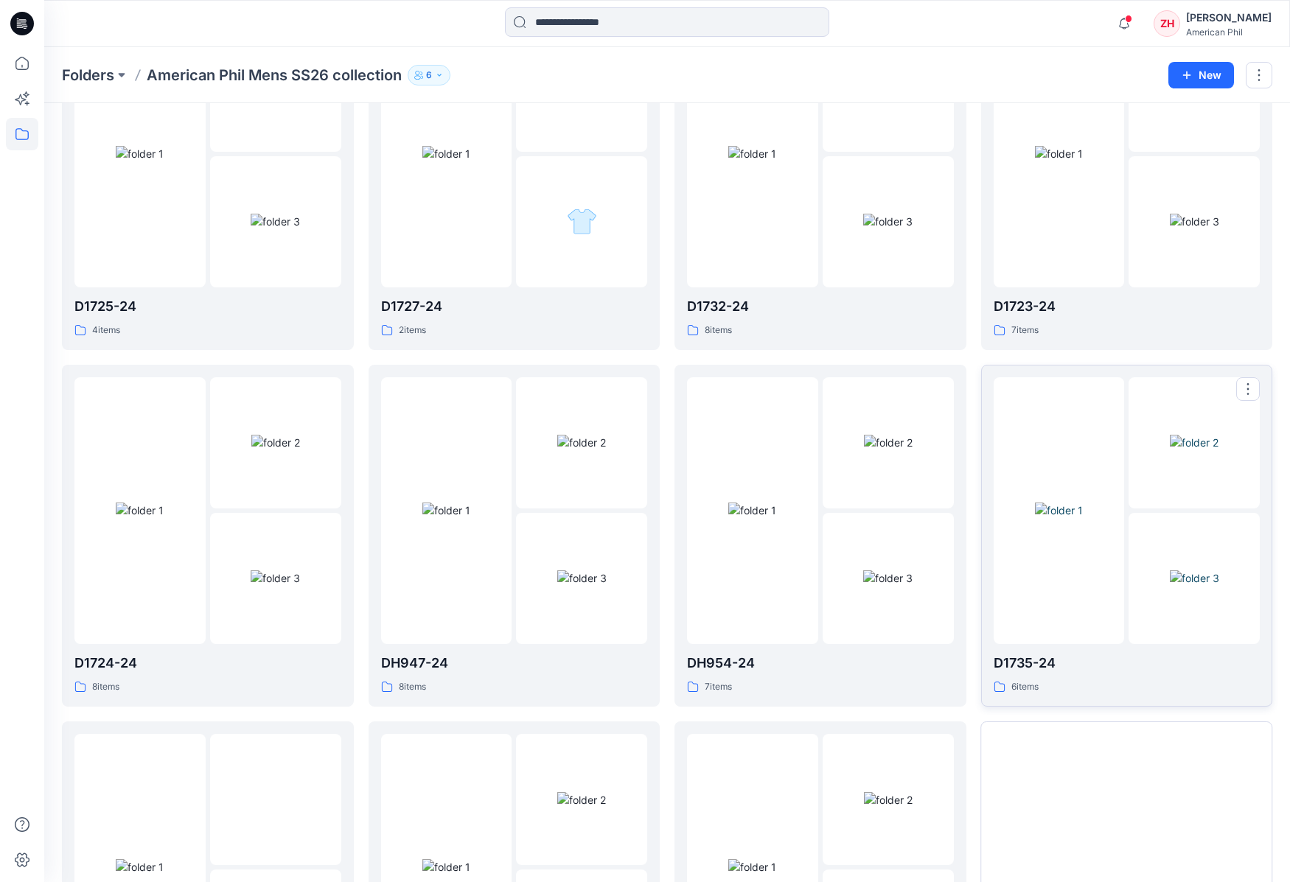
scroll to position [733, 0]
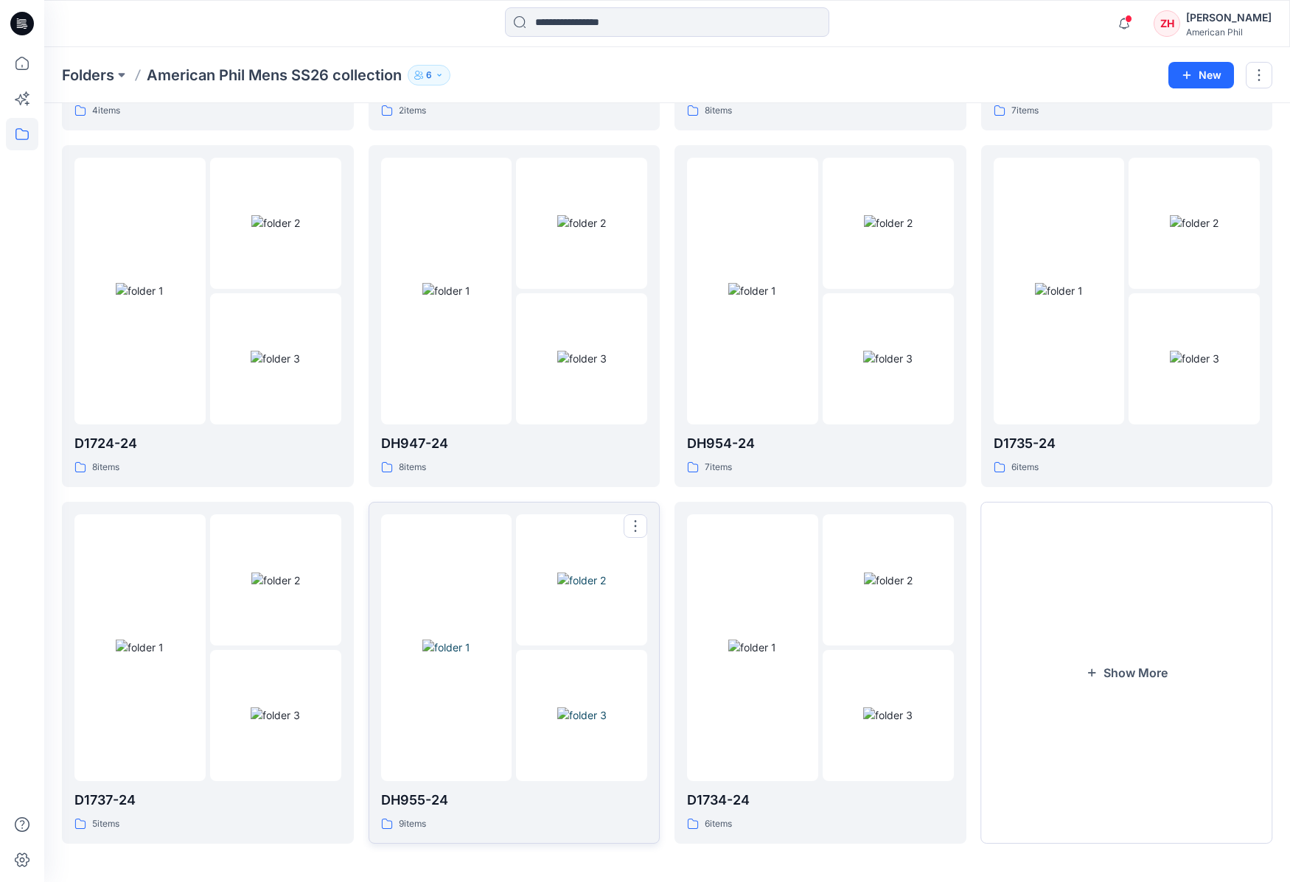
click at [600, 573] on img at bounding box center [581, 580] width 49 height 15
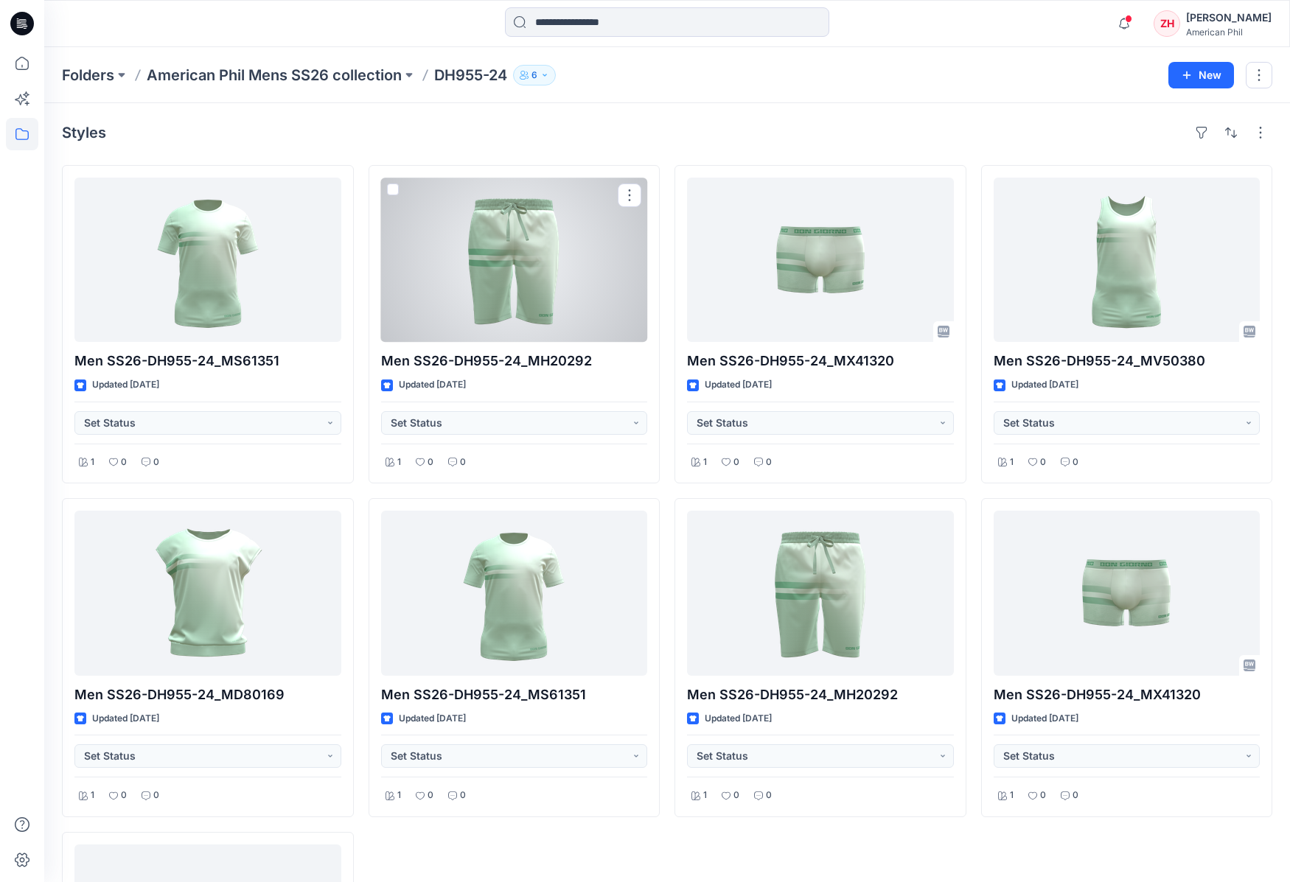
drag, startPoint x: 568, startPoint y: 317, endPoint x: 583, endPoint y: 318, distance: 15.5
click at [568, 317] on div at bounding box center [514, 260] width 267 height 164
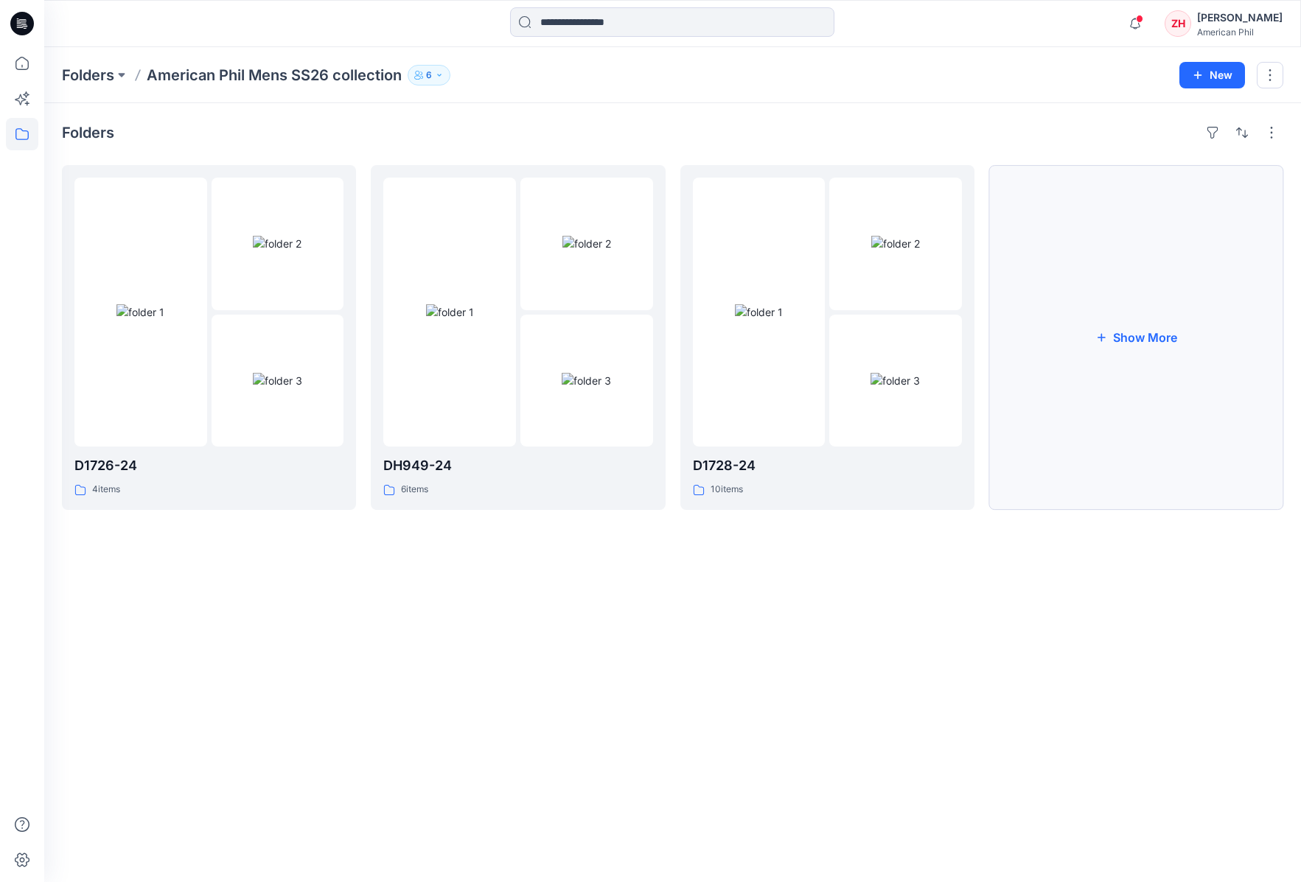
click at [1074, 435] on button "Show More" at bounding box center [1136, 337] width 294 height 345
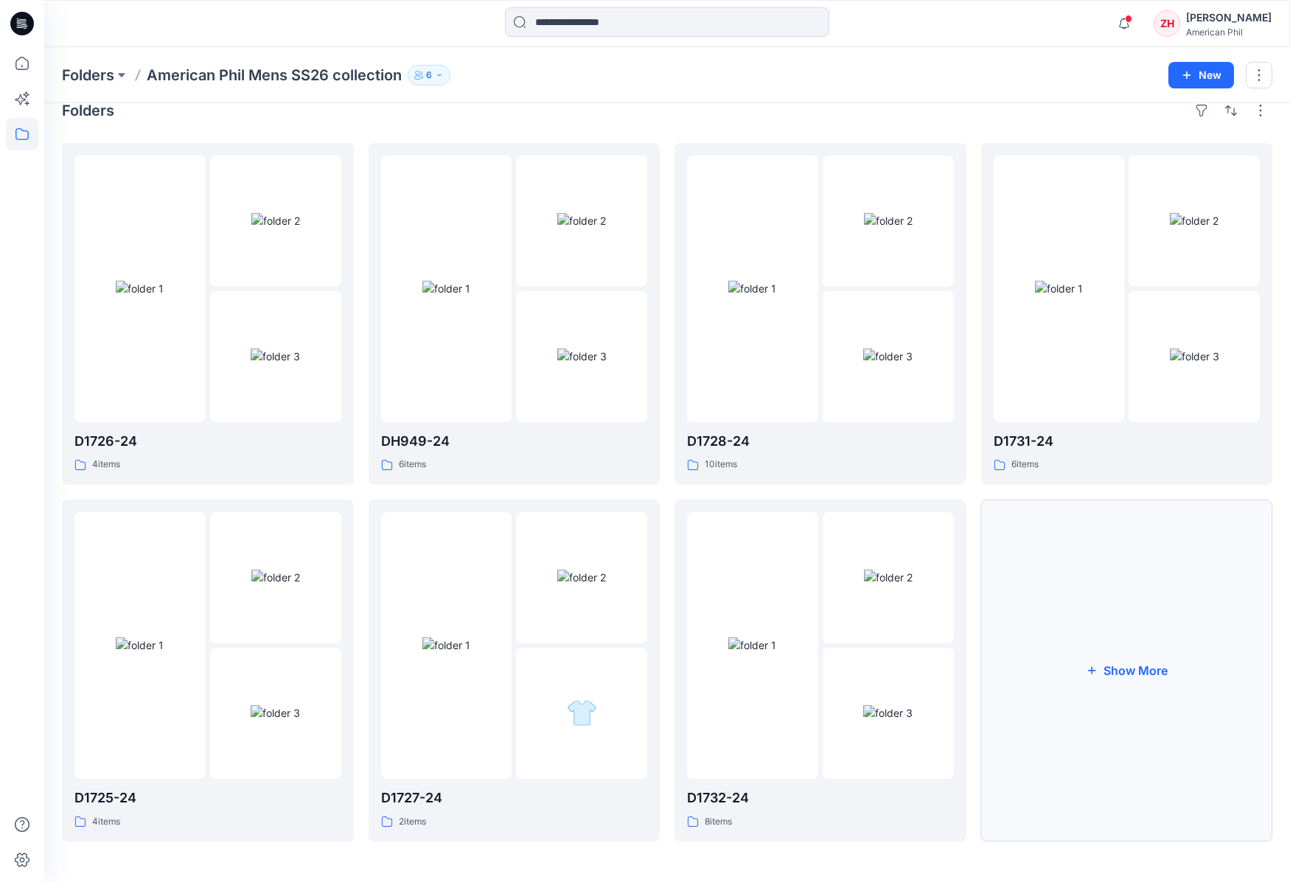
click at [1088, 607] on button "Show More" at bounding box center [1127, 671] width 292 height 342
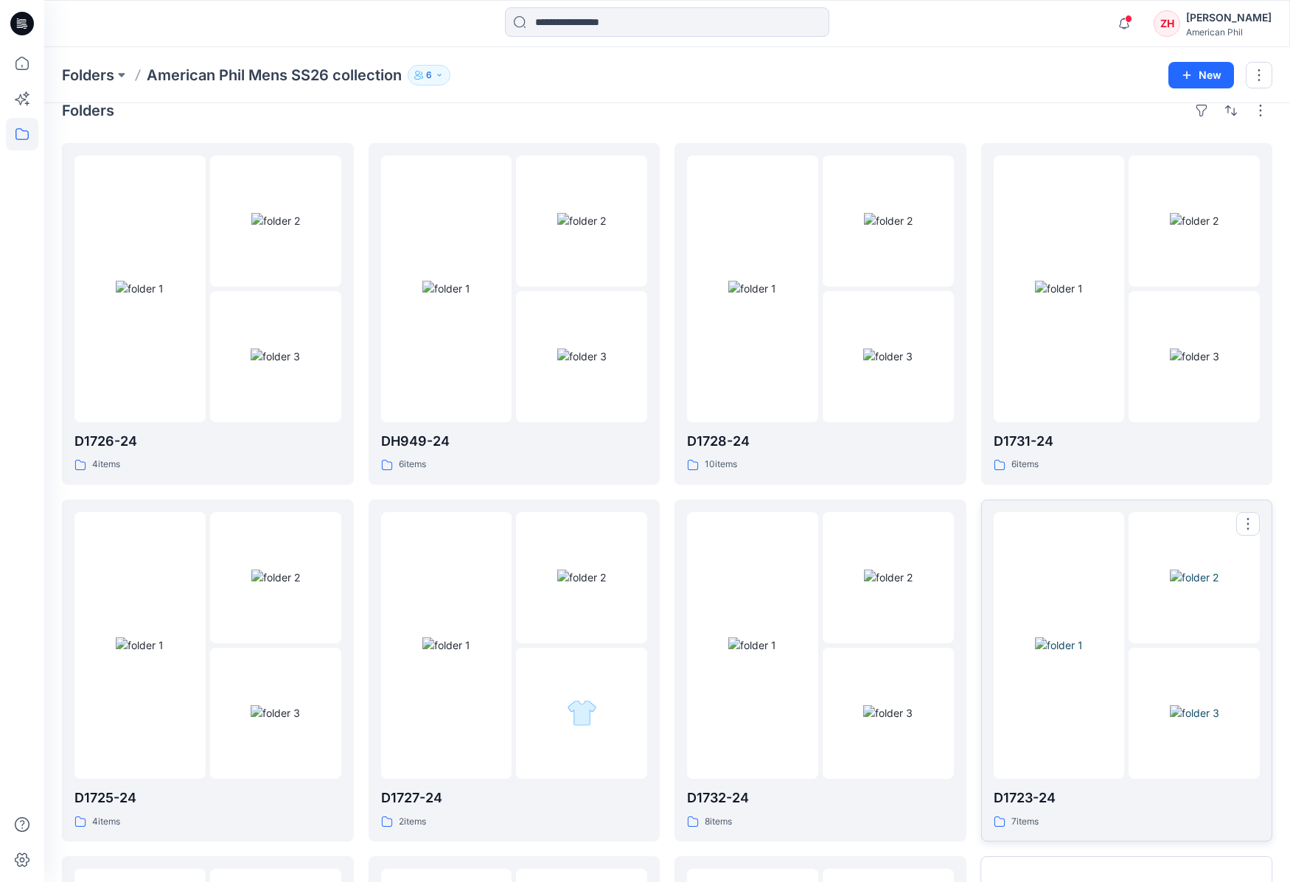
scroll to position [377, 0]
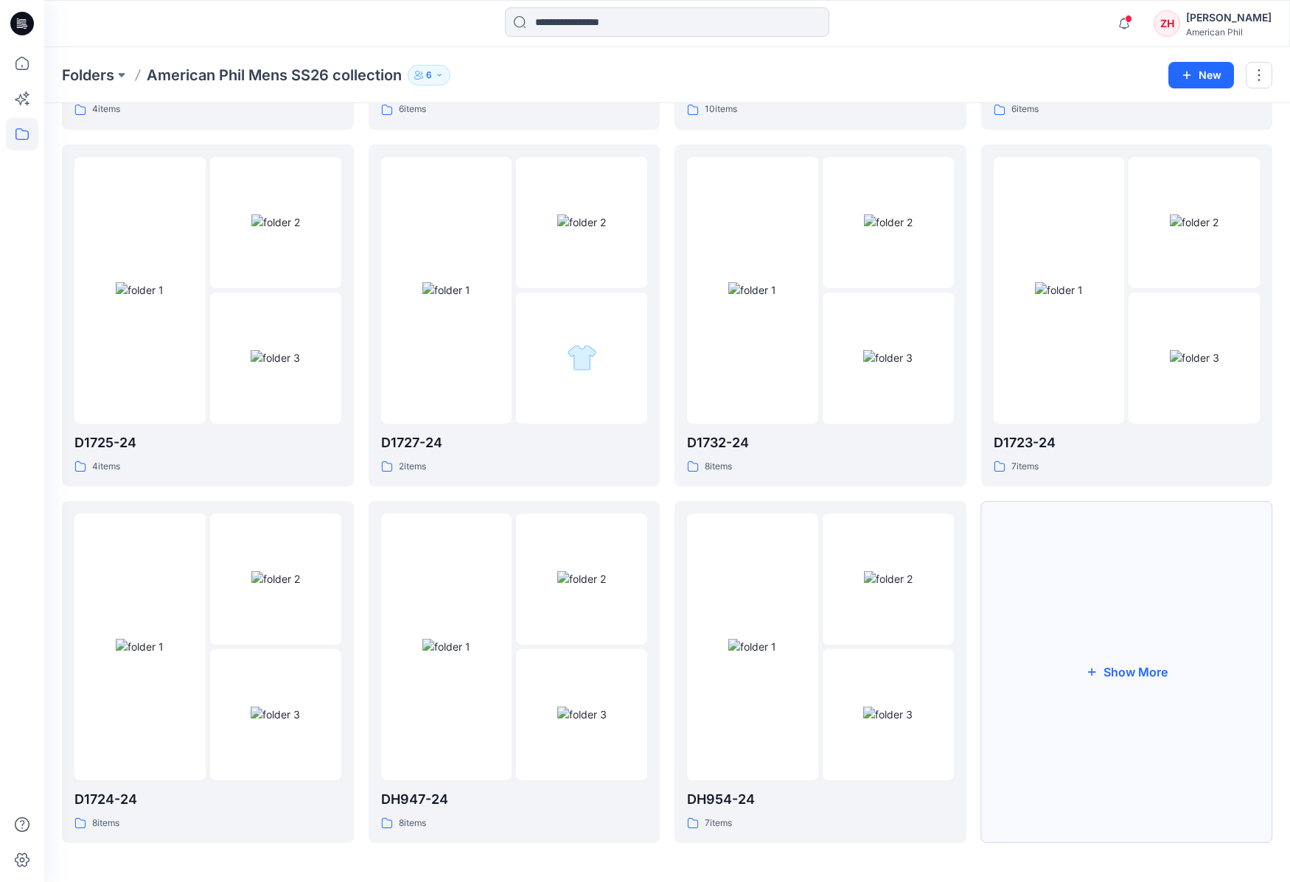
click at [1103, 604] on button "Show More" at bounding box center [1127, 672] width 292 height 342
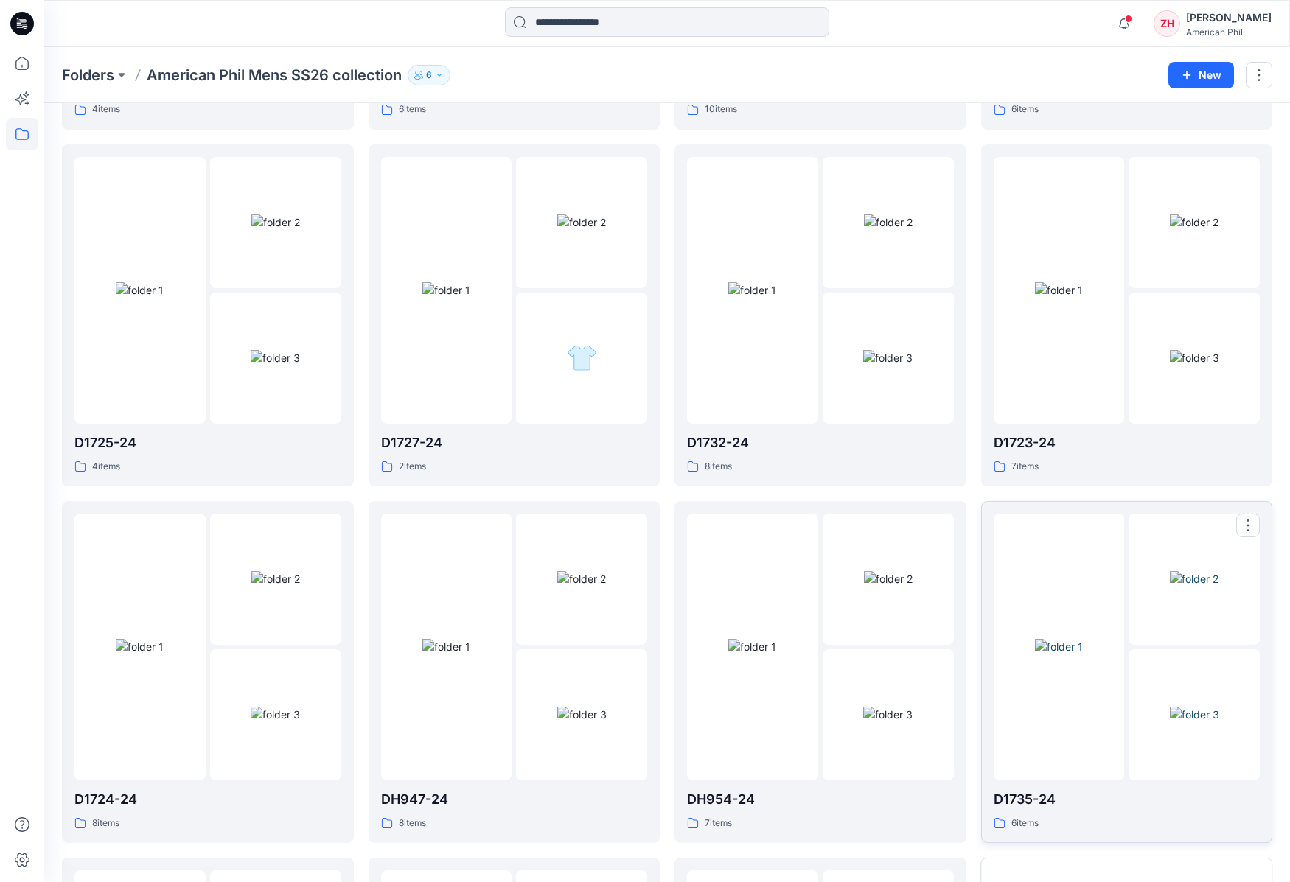
scroll to position [702, 0]
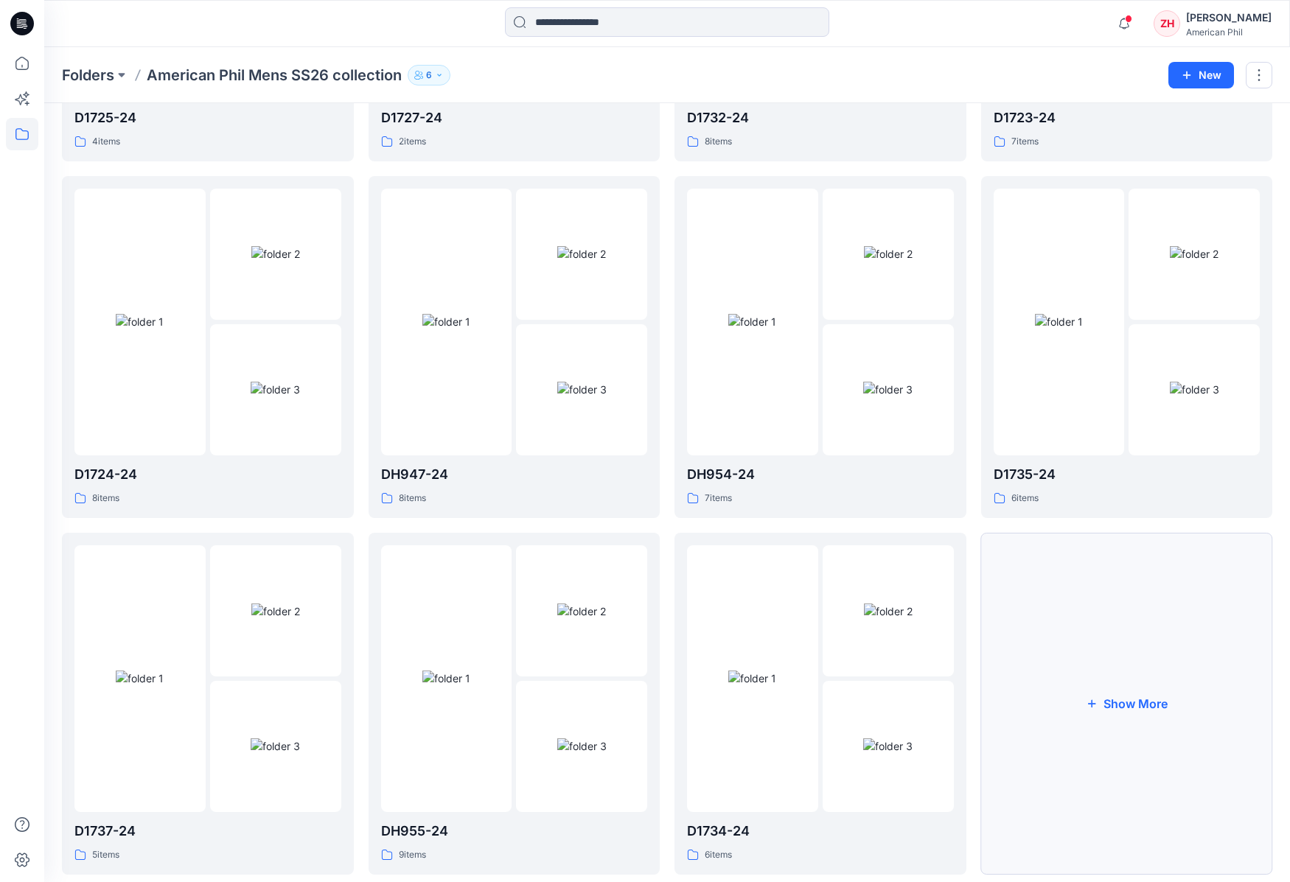
click at [1097, 587] on button "Show More" at bounding box center [1127, 704] width 292 height 342
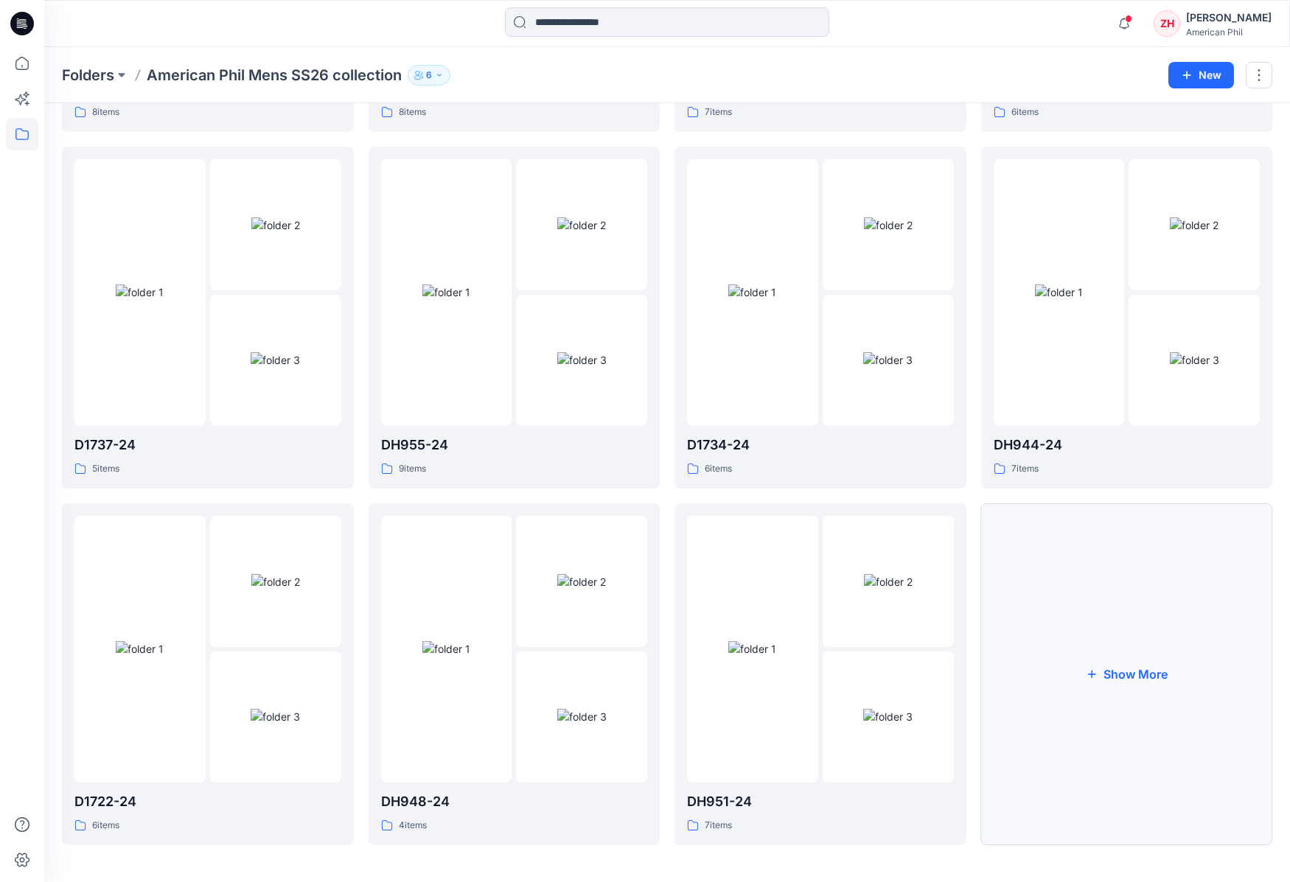
click at [1117, 555] on button "Show More" at bounding box center [1127, 674] width 292 height 342
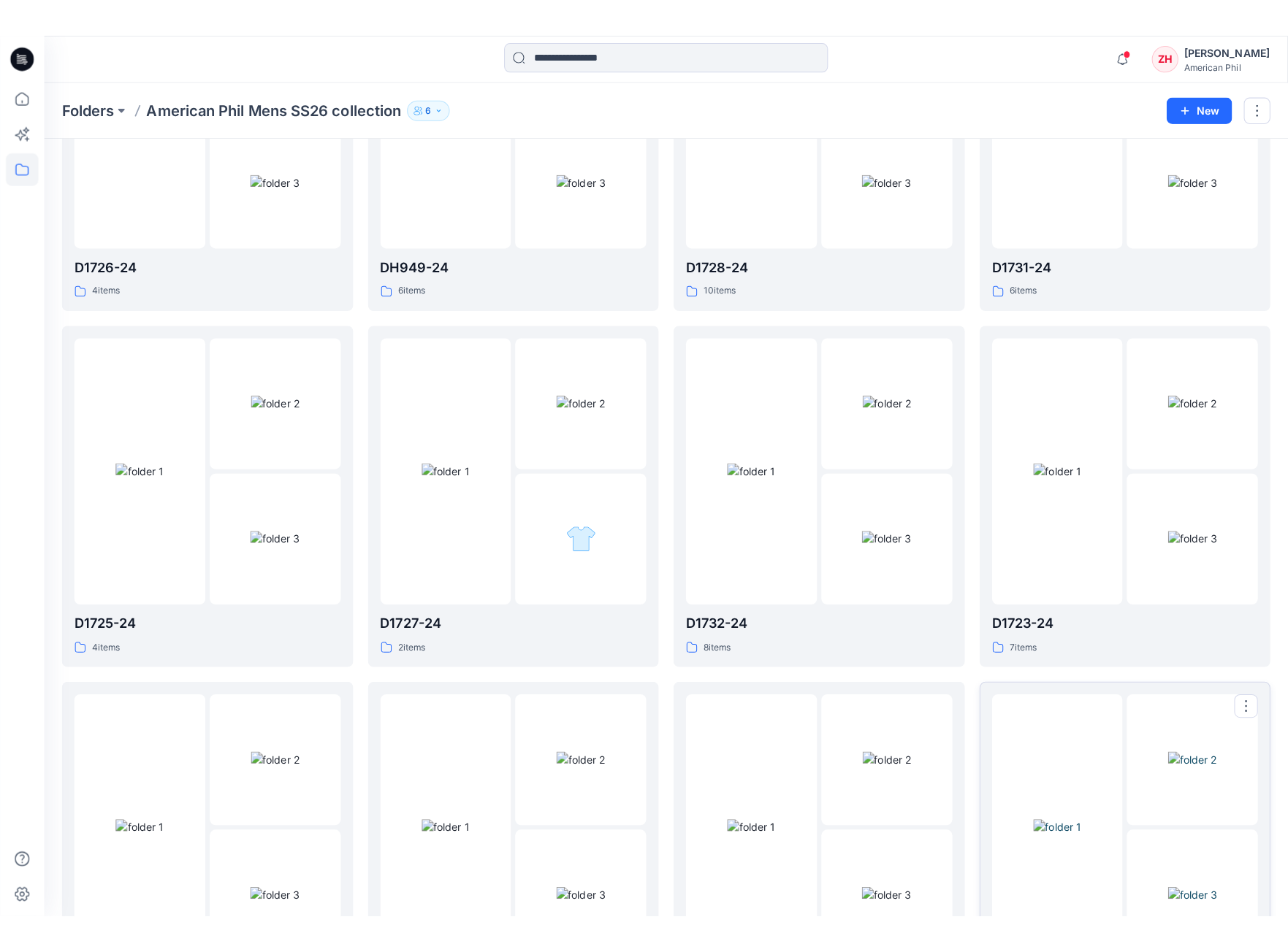
scroll to position [0, 0]
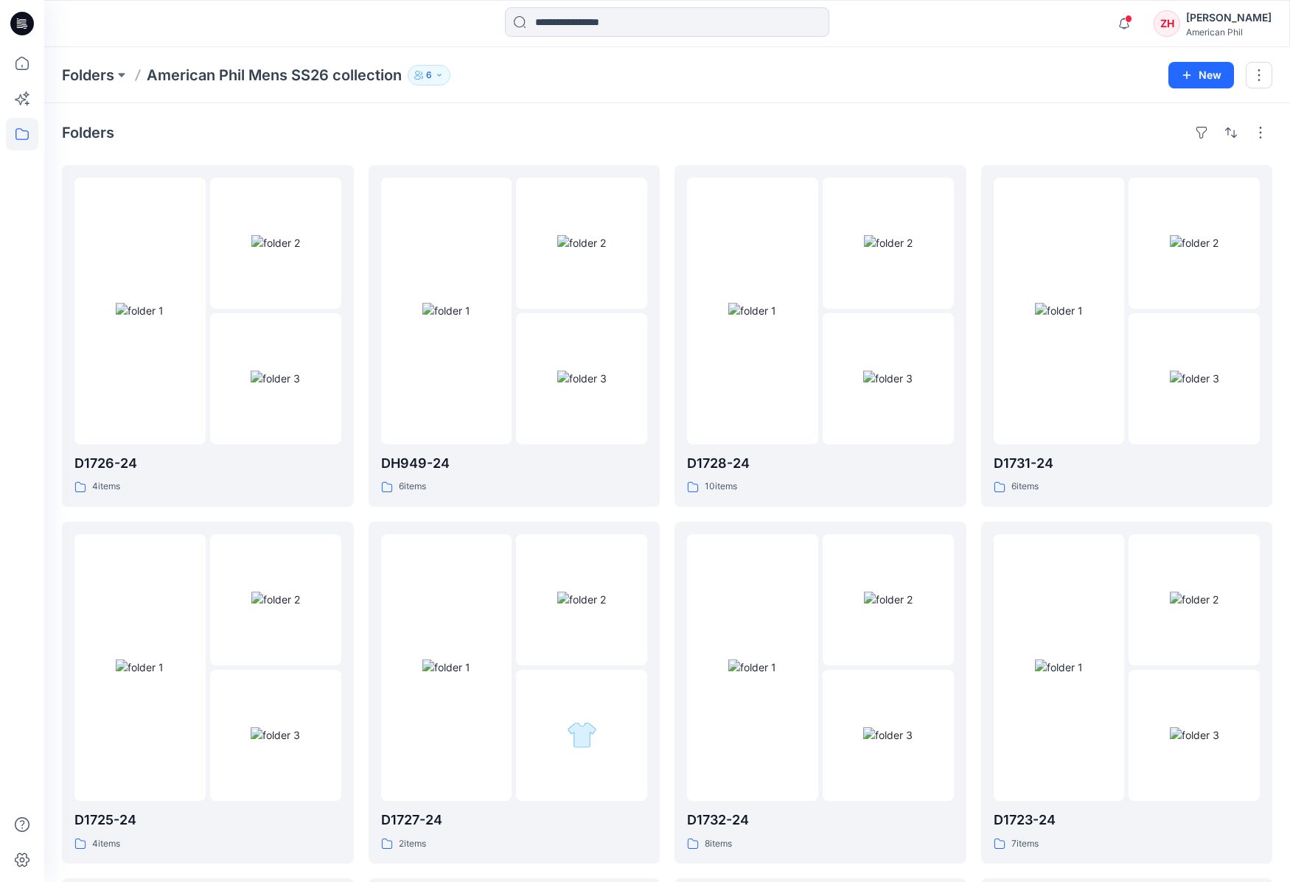
click at [207, 78] on p "American Phil Mens SS26 collection" at bounding box center [274, 75] width 255 height 21
click at [102, 74] on p "Folders" at bounding box center [88, 75] width 52 height 21
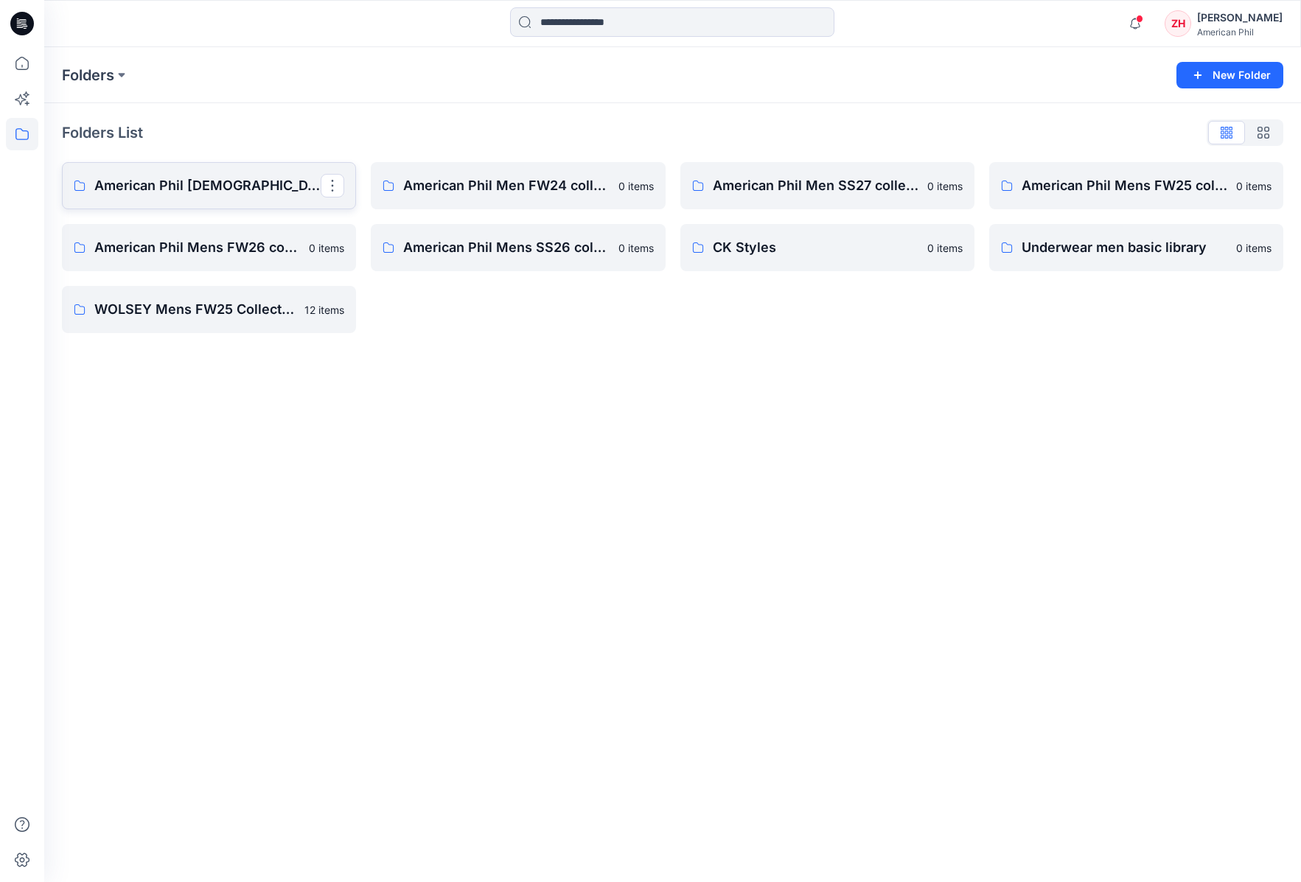
click at [259, 189] on p "American Phil [DEMOGRAPHIC_DATA] SS25 collection" at bounding box center [207, 185] width 226 height 21
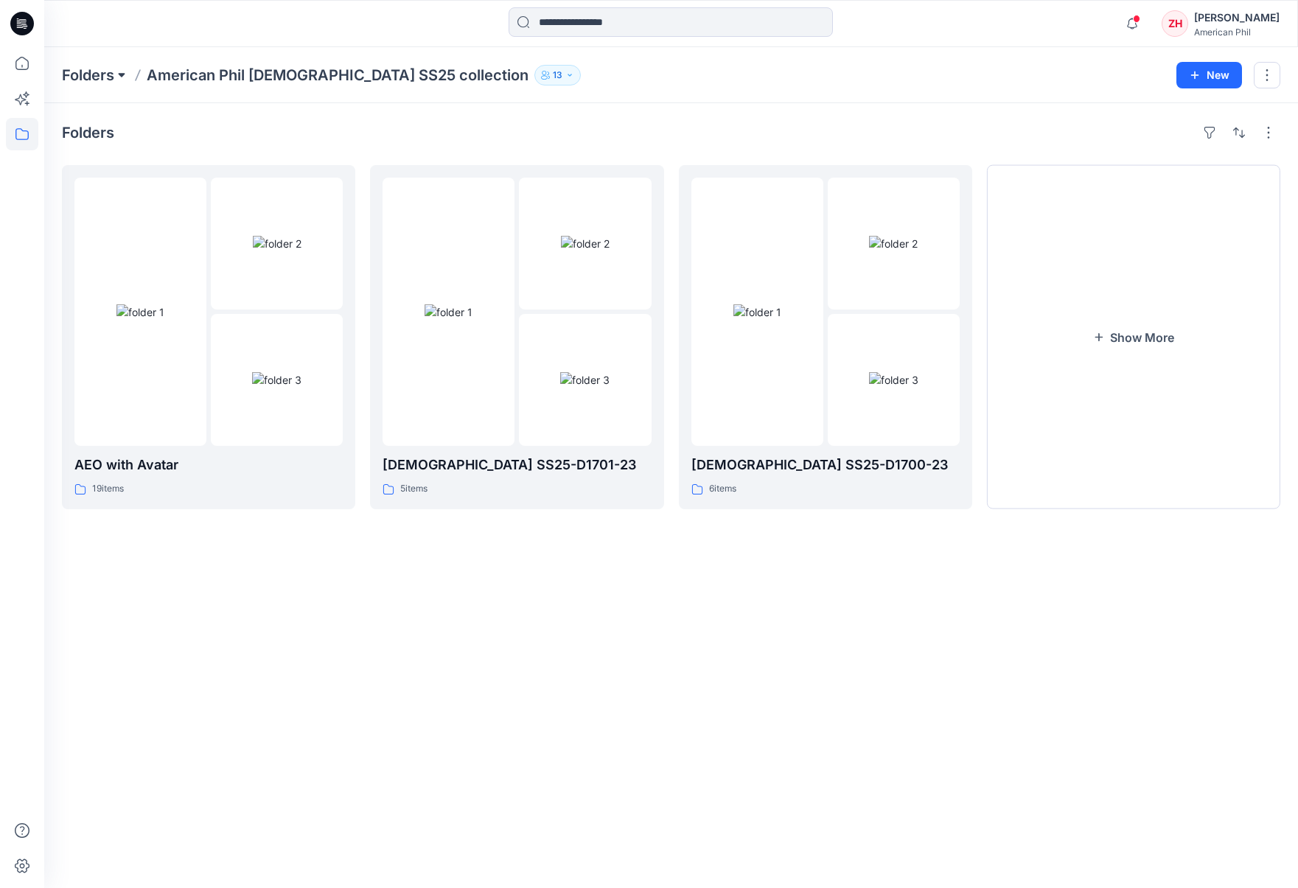
click at [119, 73] on button at bounding box center [121, 75] width 15 height 21
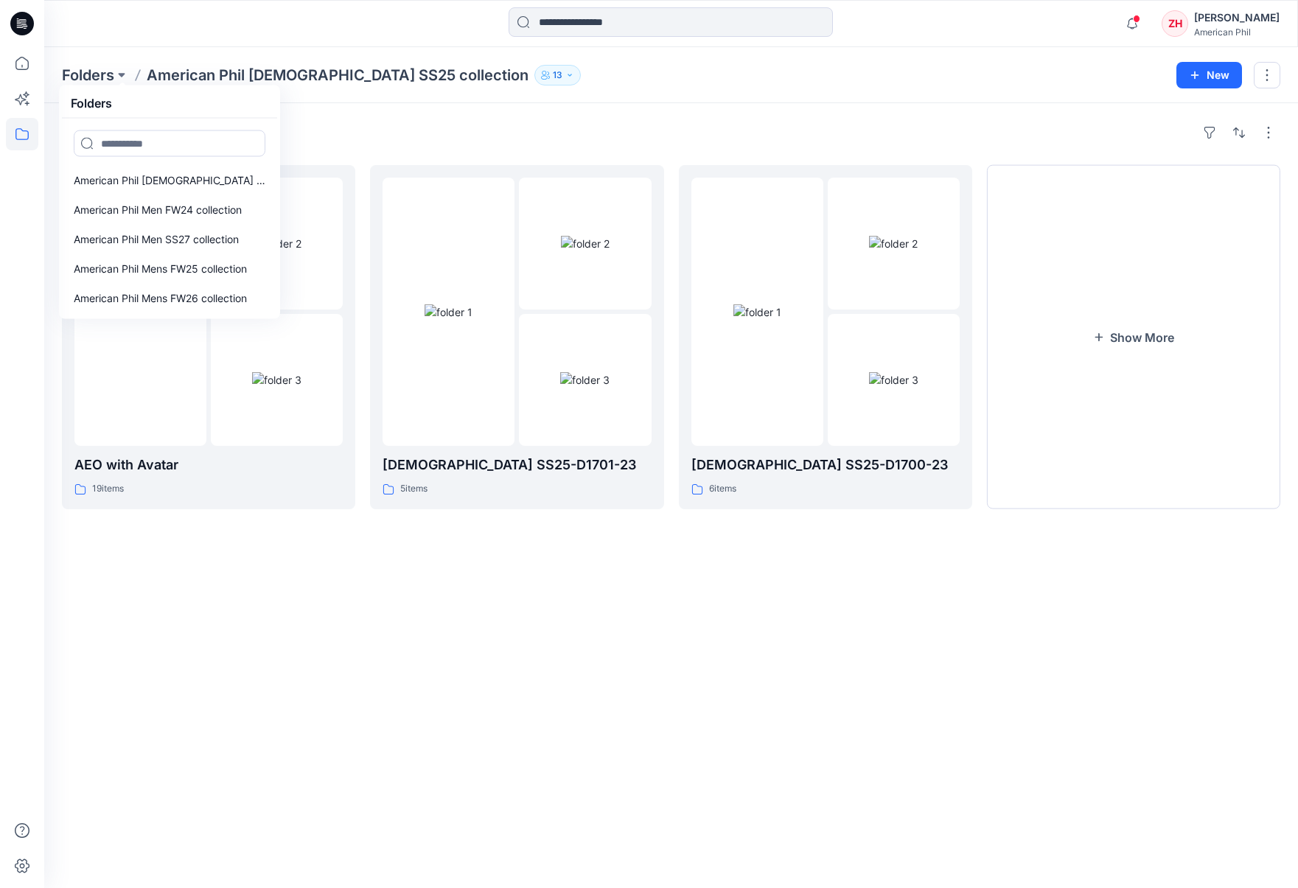
click at [719, 69] on div "Folders Folders American Phil [DEMOGRAPHIC_DATA] SS25 collection American Phil …" at bounding box center [613, 75] width 1103 height 21
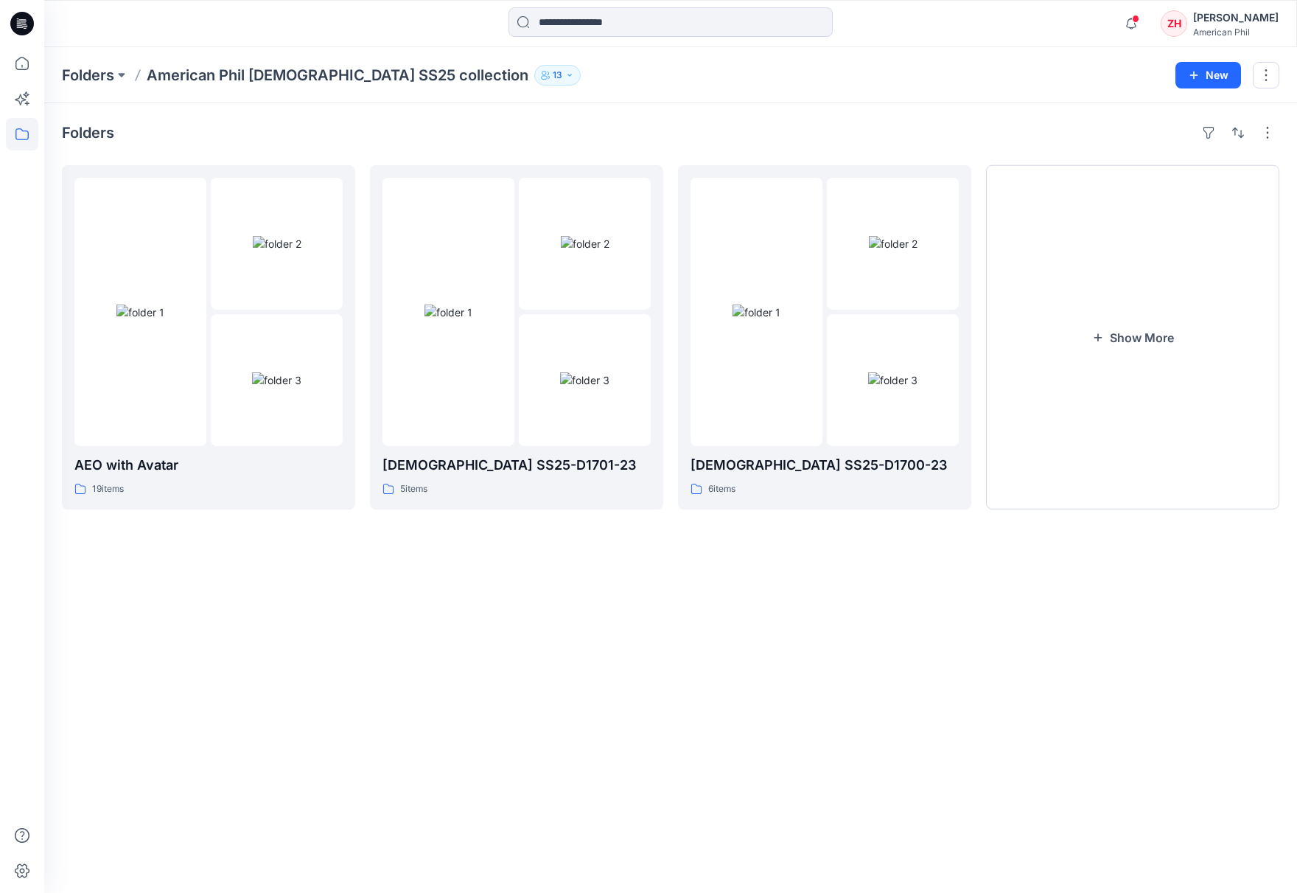
click at [258, 80] on p "American Phil [DEMOGRAPHIC_DATA] SS25 collection" at bounding box center [338, 75] width 382 height 21
click at [92, 80] on p "Folders" at bounding box center [88, 75] width 52 height 21
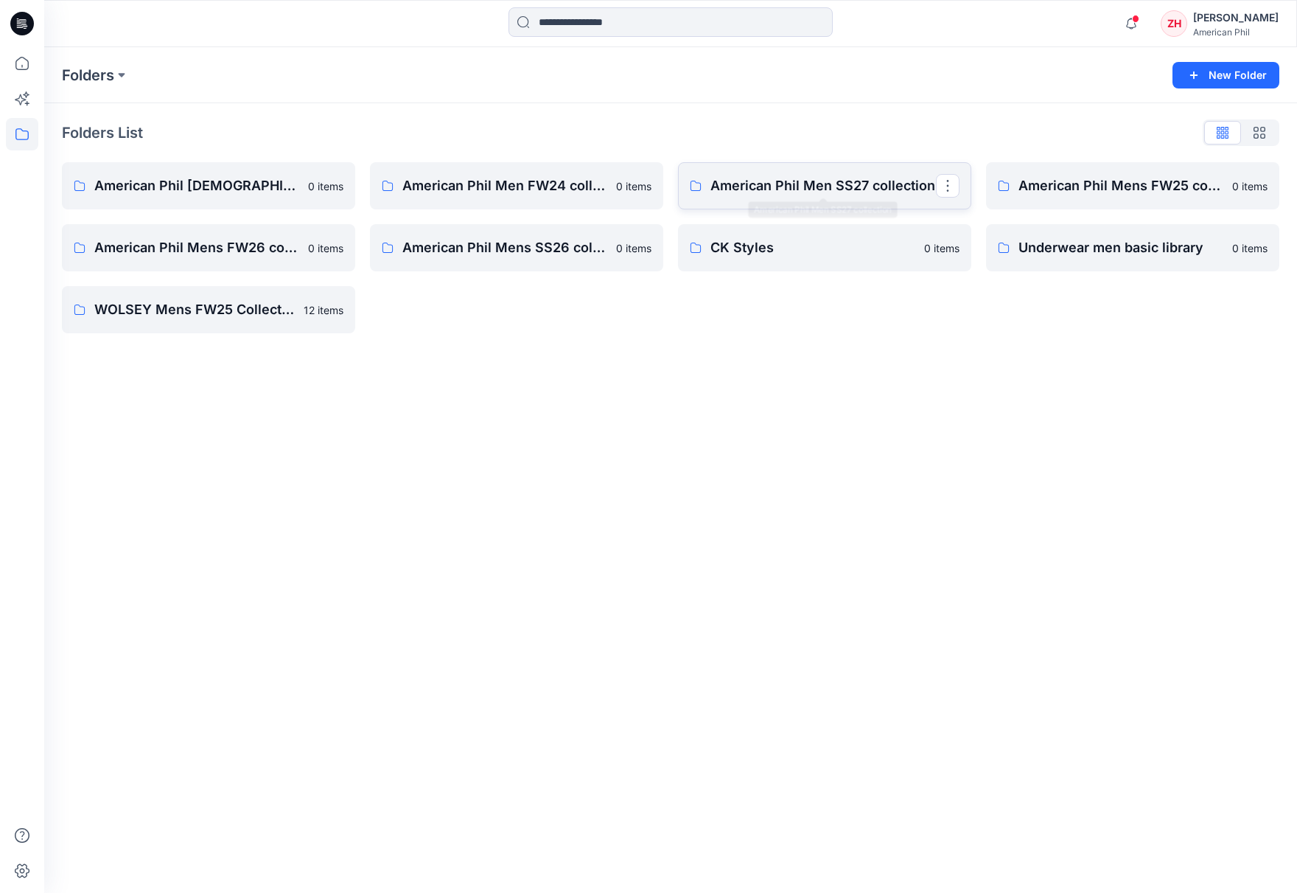
click at [875, 185] on p "American Phil Men SS27 collection" at bounding box center [824, 185] width 226 height 21
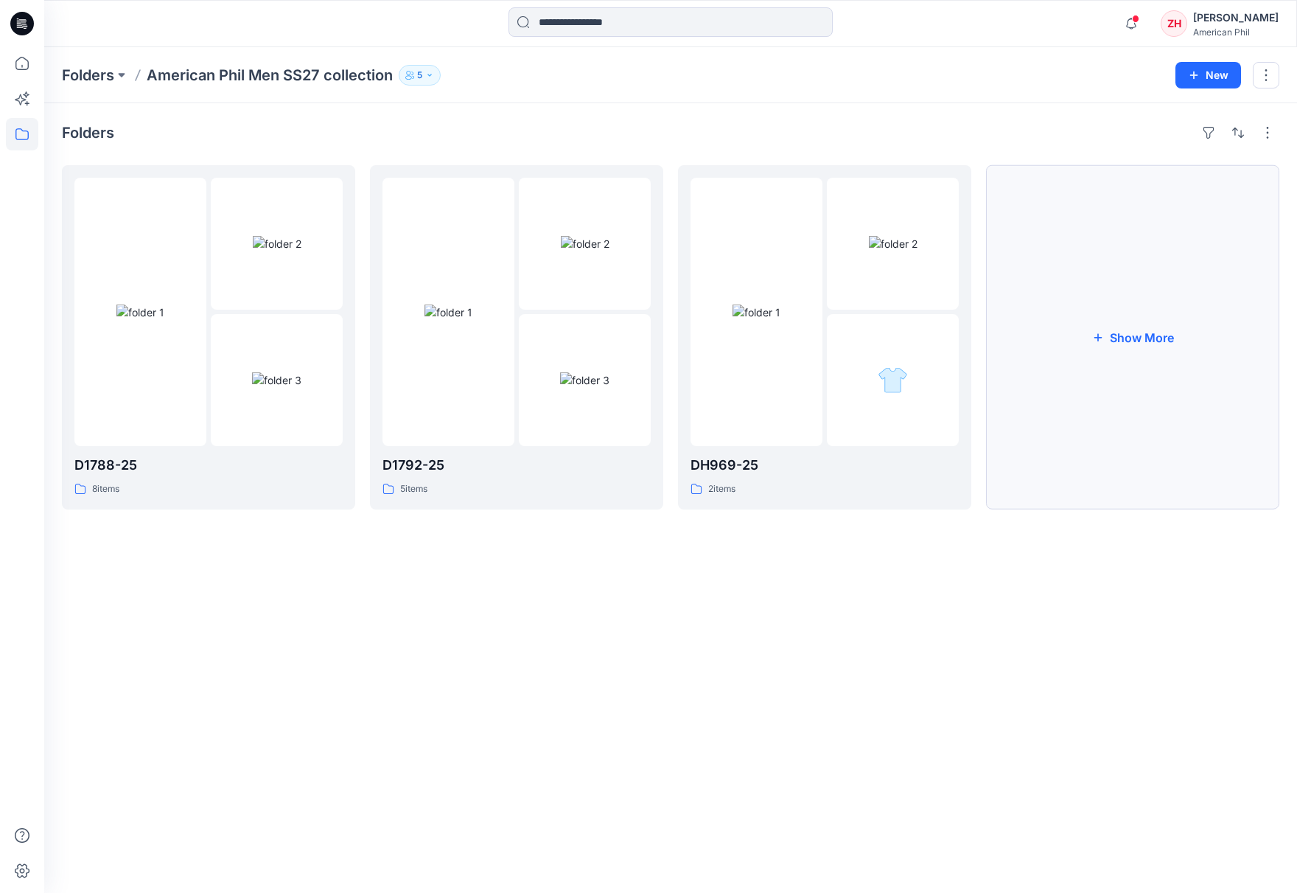
click at [1188, 313] on button "Show More" at bounding box center [1132, 337] width 293 height 344
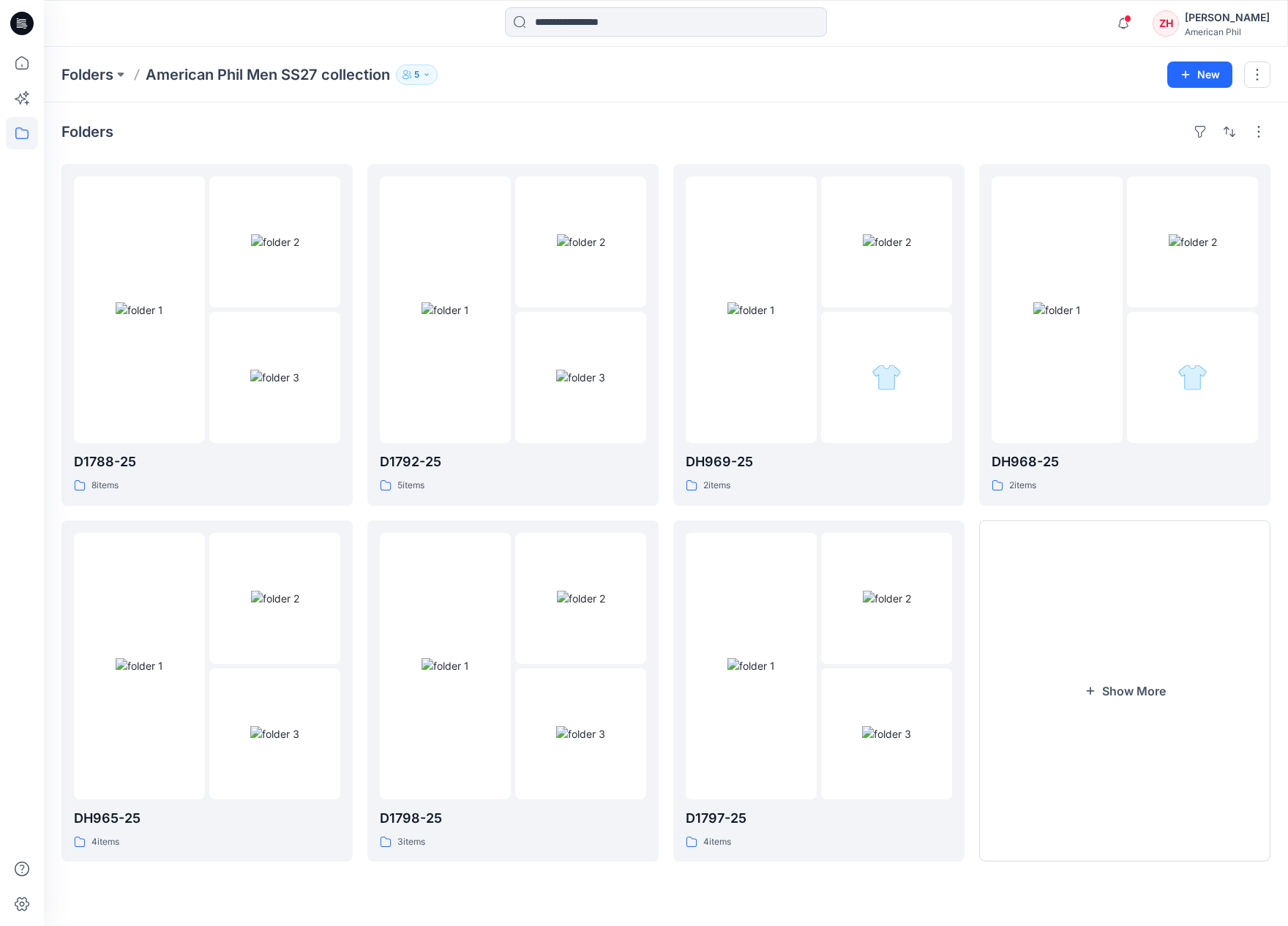
click at [1012, 60] on div "Folders American Phil Men SS27 collection 5 New" at bounding box center [665, 75] width 1244 height 56
click at [1001, 65] on div "Folders American Phil Men SS27 collection 5" at bounding box center [609, 75] width 1095 height 21
click at [999, 57] on div "Folders American Phil Men SS27 collection 5 New" at bounding box center [665, 75] width 1244 height 56
click at [1043, 48] on div "Folders American Phil Men SS27 collection 5 New" at bounding box center [665, 75] width 1244 height 56
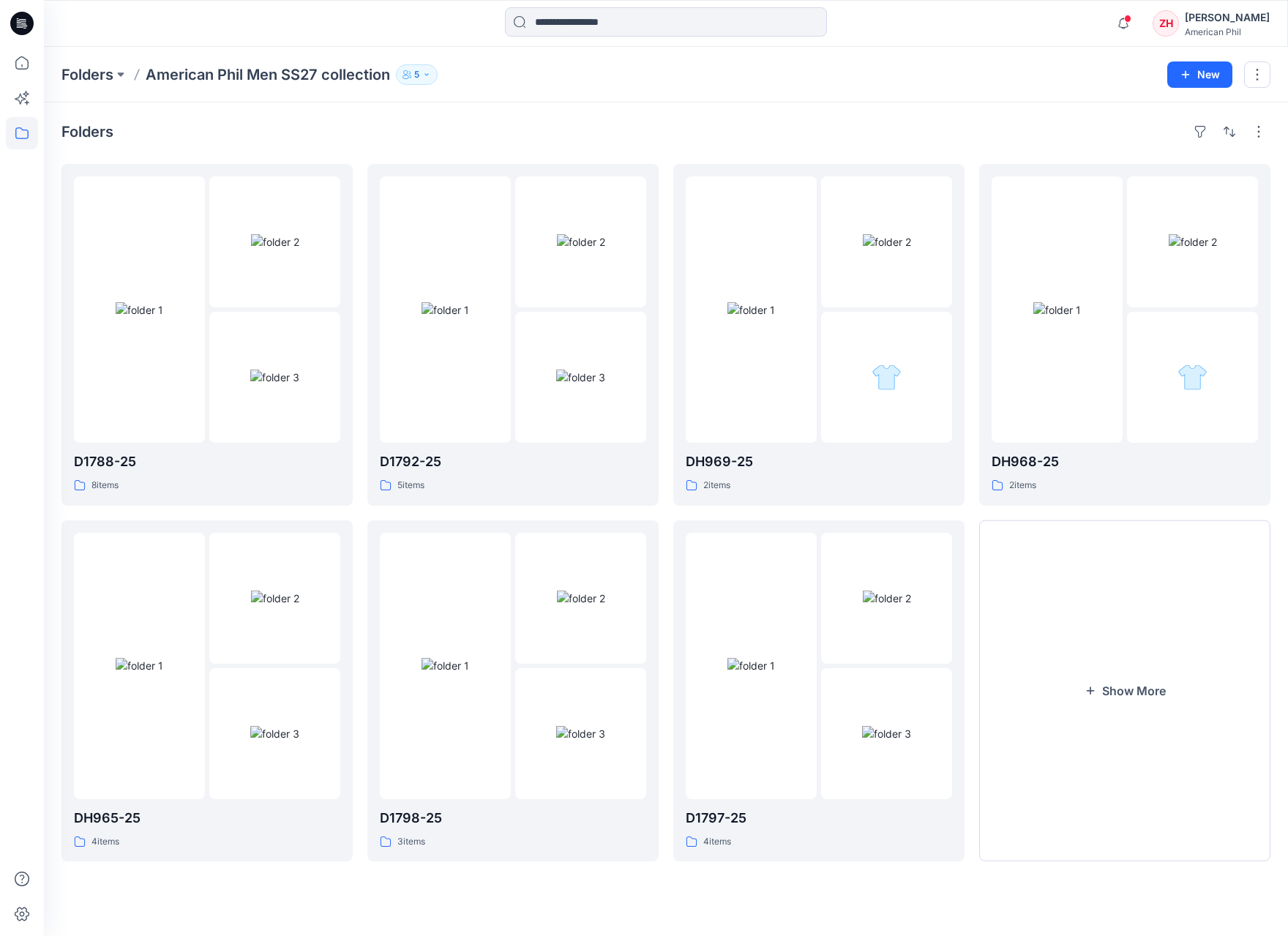
click at [1074, 20] on div "Notifications Your style Men SS27-D1790-25_MS61374 has been updated with Men SS…" at bounding box center [665, 23] width 1243 height 32
click at [1080, 24] on div "Notifications Your style Men SS27-D1790-25_MS61374 has been updated with Men SS…" at bounding box center [665, 23] width 1243 height 32
click at [1104, 9] on div "Notifications Your style Men SS27-D1790-25_MS61374 has been updated with Men SS…" at bounding box center [669, 23] width 1251 height 32
click at [1178, 714] on button "Show More" at bounding box center [1134, 694] width 294 height 343
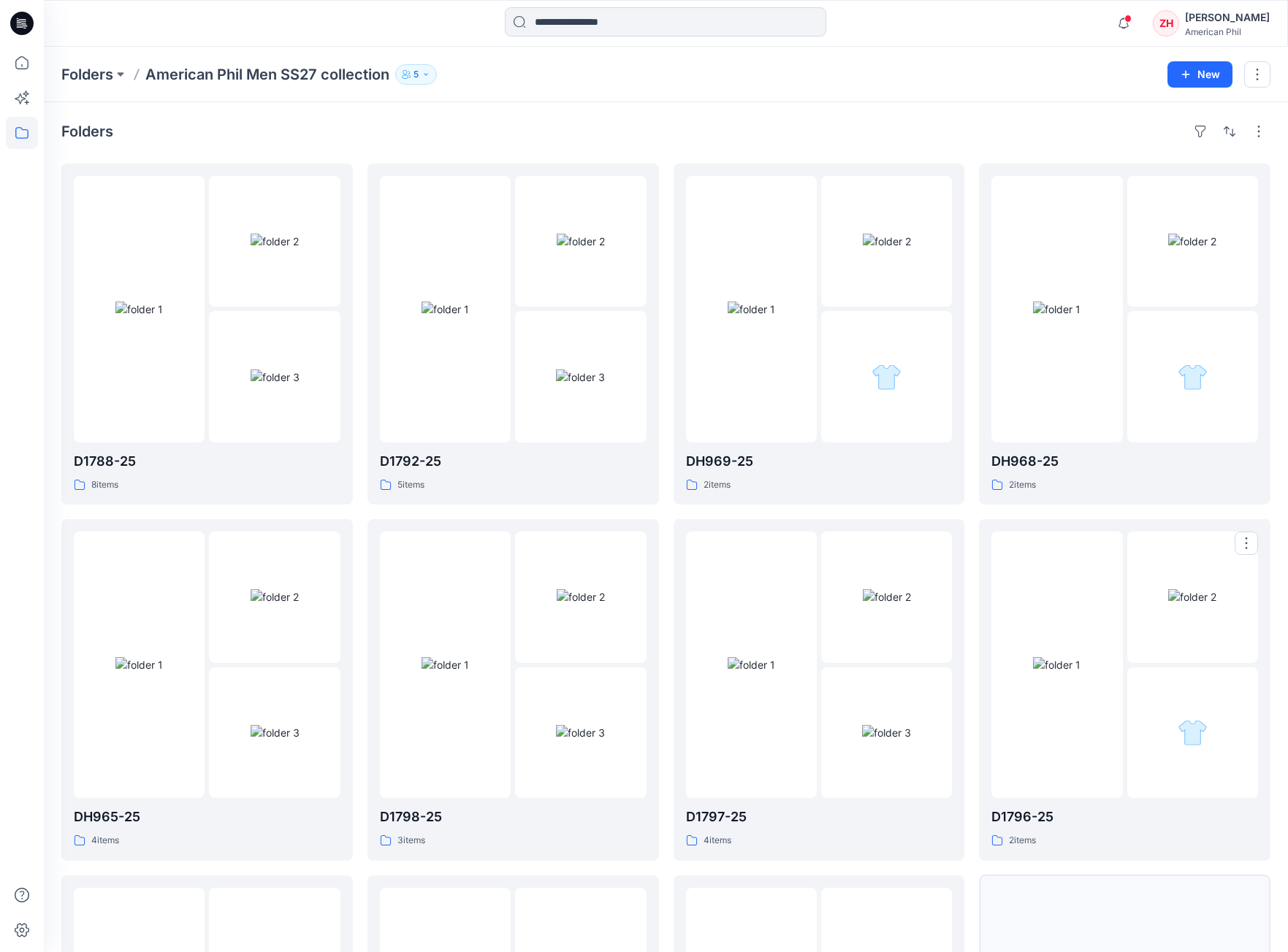
scroll to position [303, 0]
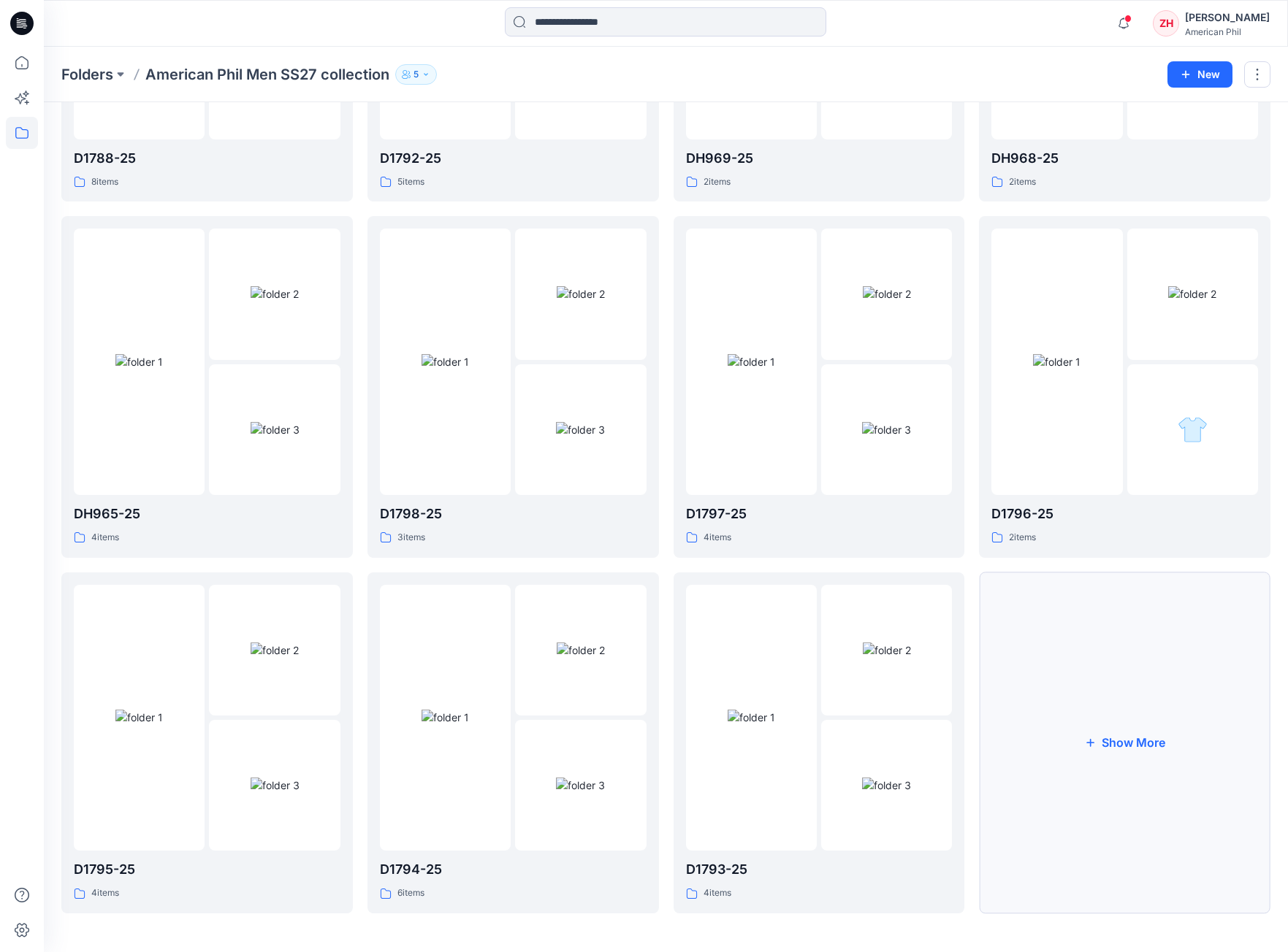
click at [1113, 735] on button "Show More" at bounding box center [1125, 743] width 291 height 341
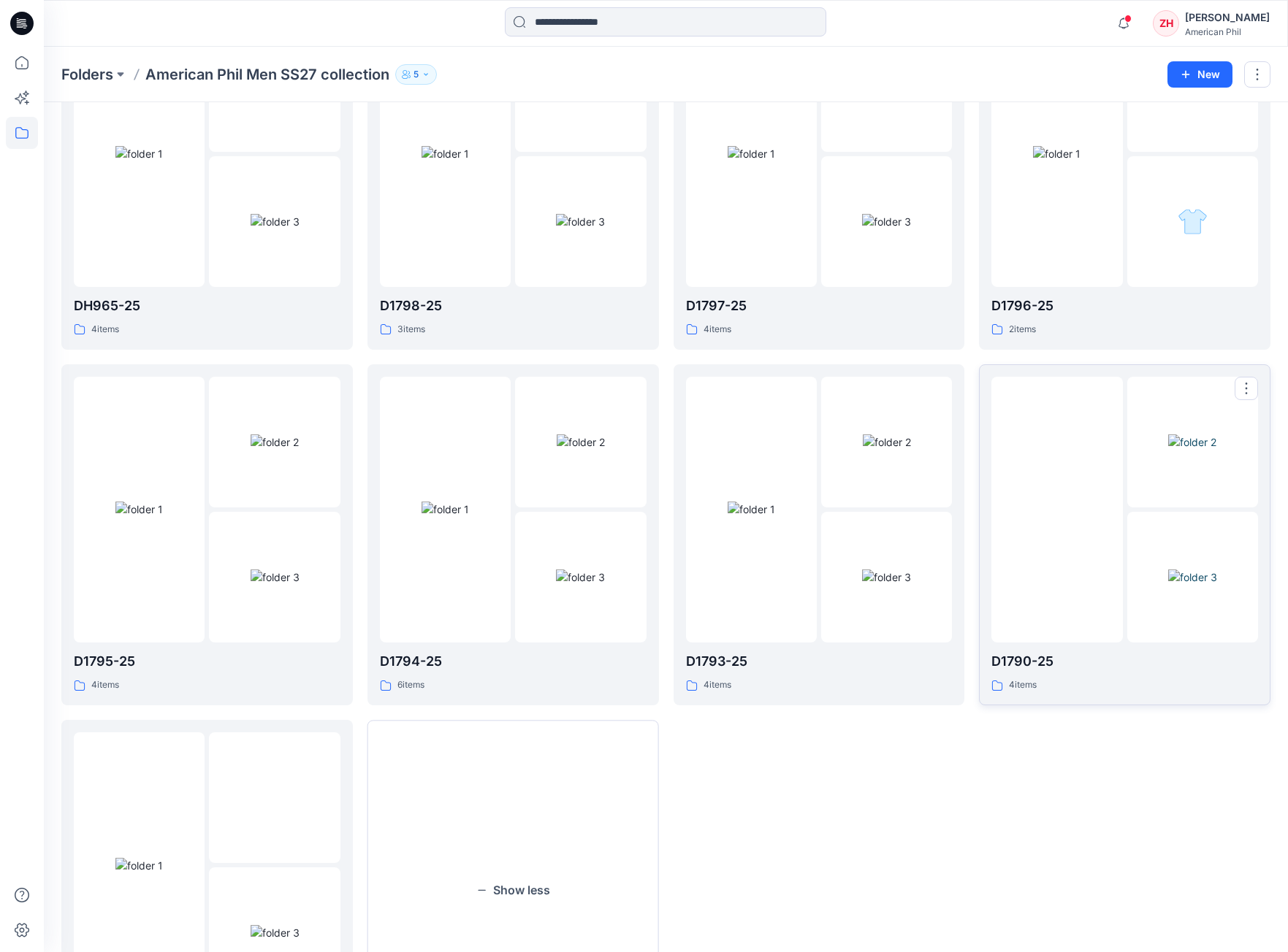
scroll to position [38, 0]
